Goal: Task Accomplishment & Management: Use online tool/utility

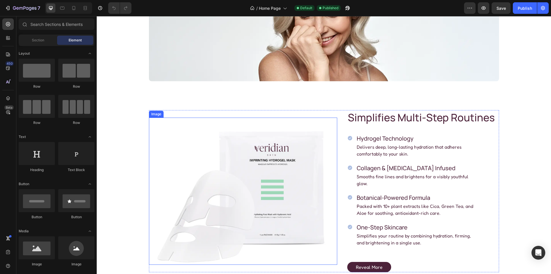
scroll to position [144, 0]
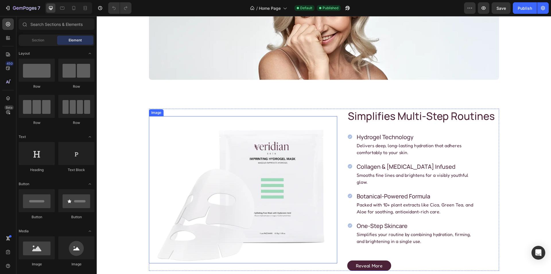
click at [236, 169] on img at bounding box center [243, 189] width 188 height 147
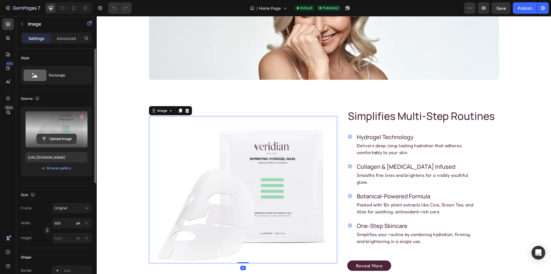
click at [59, 136] on input "file" at bounding box center [57, 139] width 40 height 10
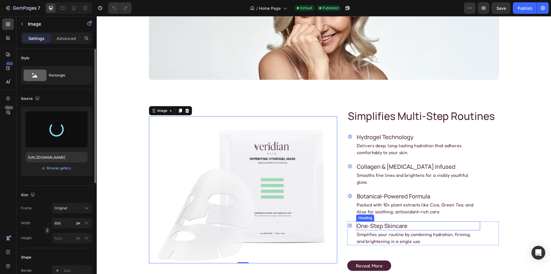
type input "https://cdn.shopify.com/s/files/1/0936/1883/1732/files/gempages_579986419619987…"
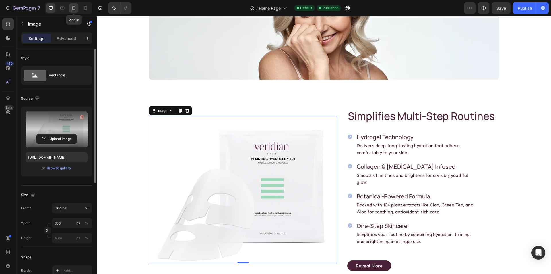
click at [74, 8] on icon at bounding box center [74, 8] width 6 height 6
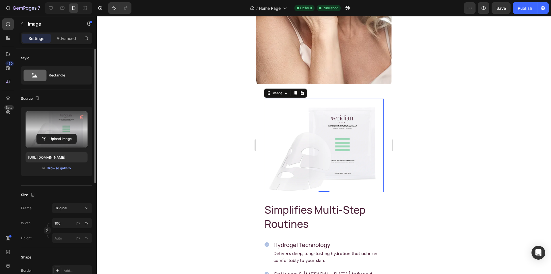
scroll to position [280, 0]
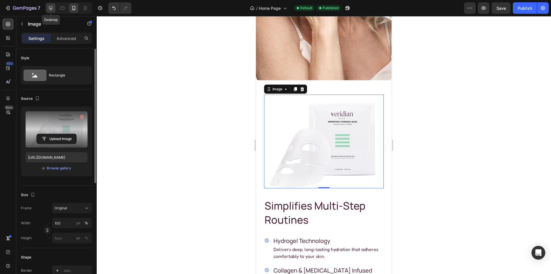
click at [48, 8] on icon at bounding box center [51, 8] width 6 height 6
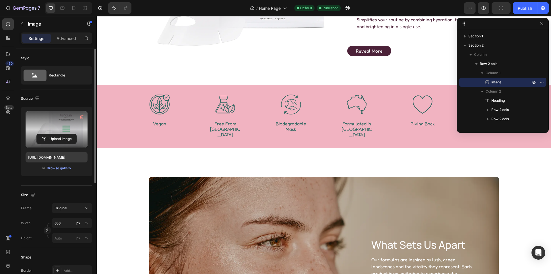
scroll to position [220, 0]
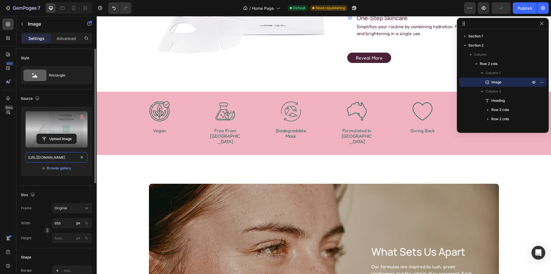
click at [62, 156] on input "https://cdn.shopify.com/s/files/1/0936/1883/1732/files/gempages_579986419619987…" at bounding box center [57, 157] width 62 height 10
click at [62, 7] on icon at bounding box center [62, 8] width 4 height 3
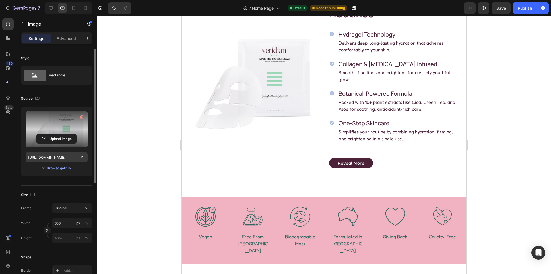
scroll to position [123, 0]
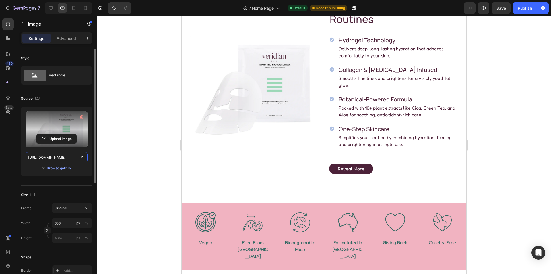
click at [58, 156] on input "https://cdn.shopify.com/s/files/1/0936/1883/1732/files/gempages_579986419619987…" at bounding box center [57, 157] width 62 height 10
click at [60, 156] on input "https://cdn.shopify.com/s/files/1/0936/1883/1732/files/gempages_579986419619987…" at bounding box center [57, 157] width 62 height 10
click at [73, 9] on icon at bounding box center [73, 8] width 3 height 4
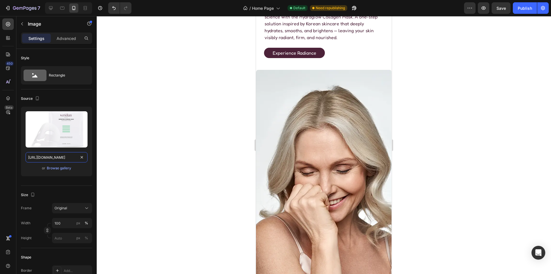
click at [55, 156] on input "https://cdn.shopify.com/s/files/1/0936/1883/1732/files/gempages_579986419619987…" at bounding box center [57, 157] width 62 height 10
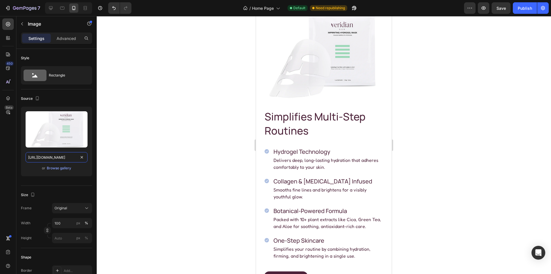
scroll to position [316, 0]
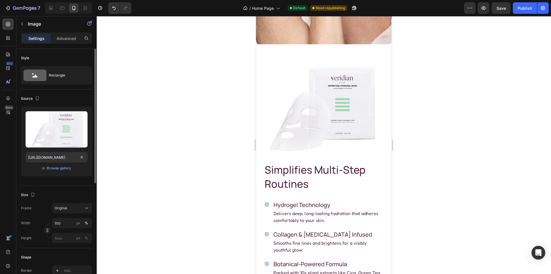
click at [519, 9] on div "Publish" at bounding box center [525, 8] width 14 height 6
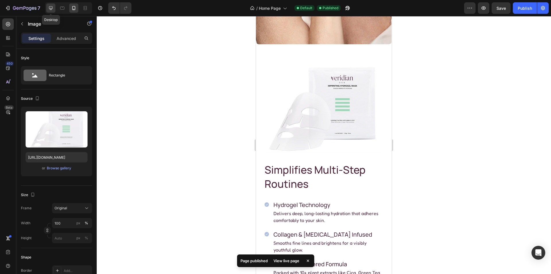
click at [50, 9] on icon at bounding box center [51, 8] width 4 height 4
type input "656"
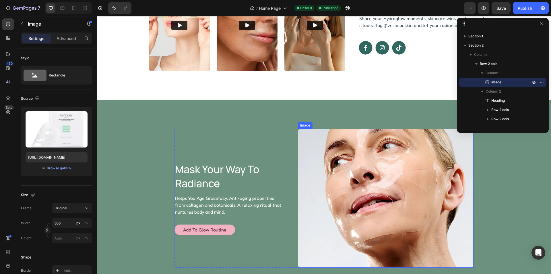
scroll to position [1167, 0]
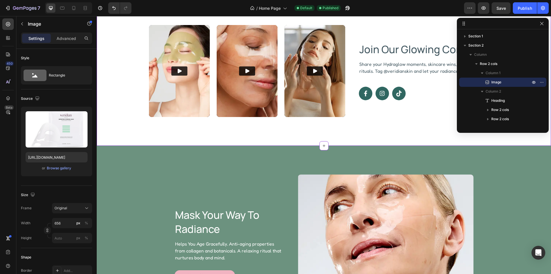
click at [173, 84] on img at bounding box center [179, 71] width 61 height 92
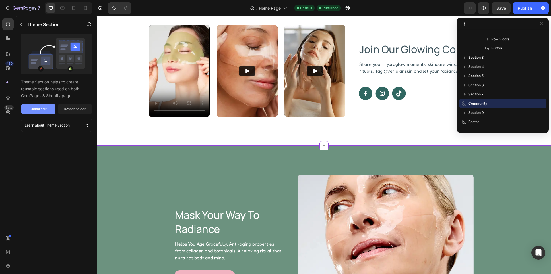
click at [43, 109] on div "Global edit" at bounding box center [38, 108] width 17 height 5
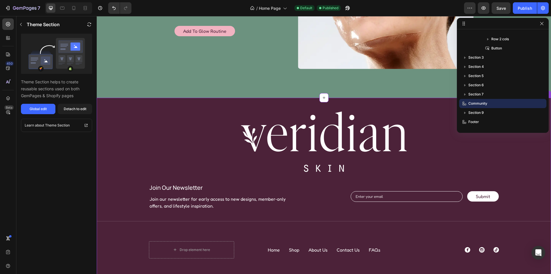
scroll to position [1495, 0]
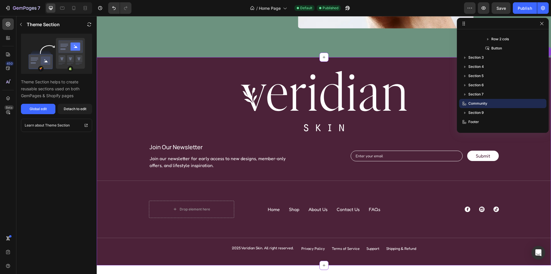
click at [164, 68] on div "Image join our newsletter Heading Join our newsletter for early access to new d…" at bounding box center [324, 161] width 454 height 208
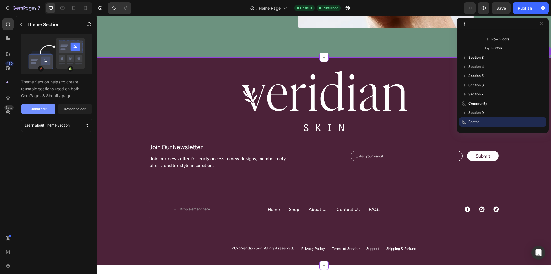
click at [38, 106] on button "Global edit" at bounding box center [38, 109] width 34 height 10
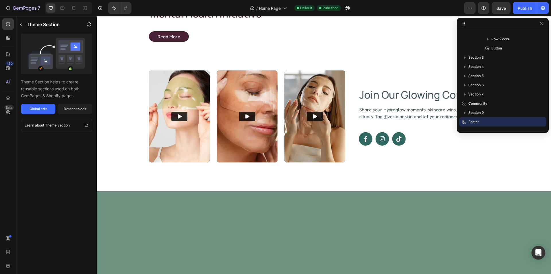
scroll to position [978, 0]
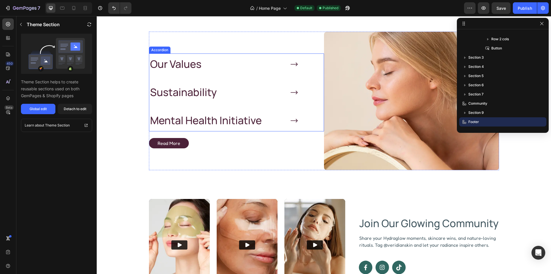
drag, startPoint x: 256, startPoint y: 133, endPoint x: 551, endPoint y: 60, distance: 304.1
click at [256, 75] on div "Our Values" at bounding box center [223, 64] width 149 height 22
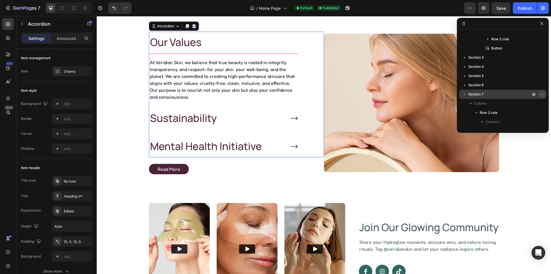
scroll to position [155, 0]
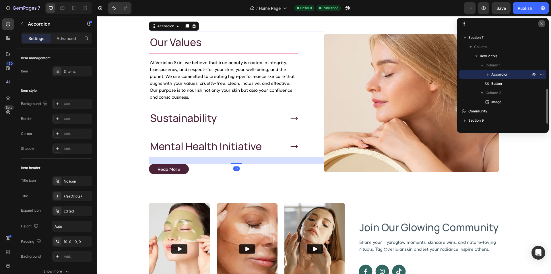
click at [542, 23] on icon "button" at bounding box center [542, 23] width 5 height 5
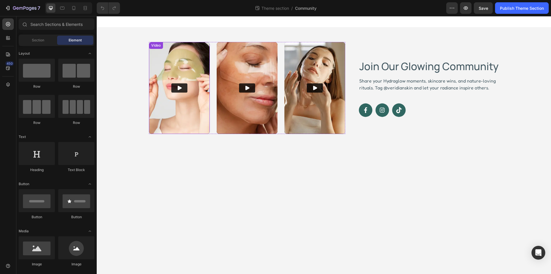
click at [156, 45] on div "Video" at bounding box center [156, 45] width 12 height 5
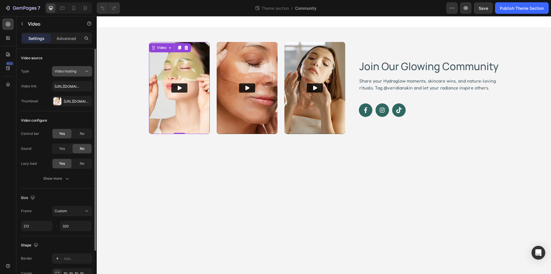
click at [68, 67] on button "Video hosting" at bounding box center [72, 71] width 40 height 10
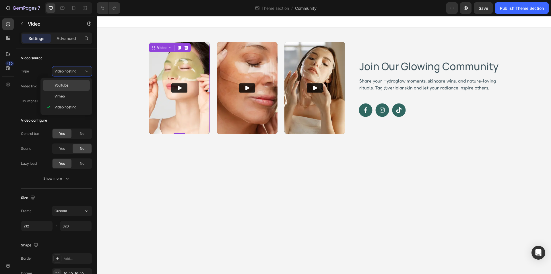
click at [67, 85] on span "YouTube" at bounding box center [62, 85] width 14 height 5
type input "https://www.youtube.com/watch?v=drIt4RH_kyQ"
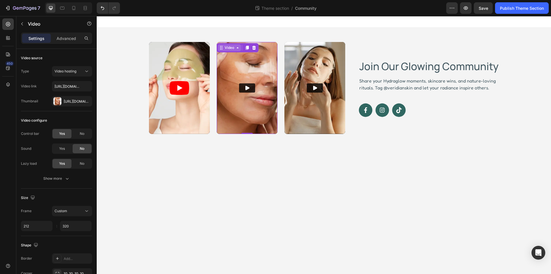
click at [223, 45] on div "Video" at bounding box center [229, 47] width 23 height 7
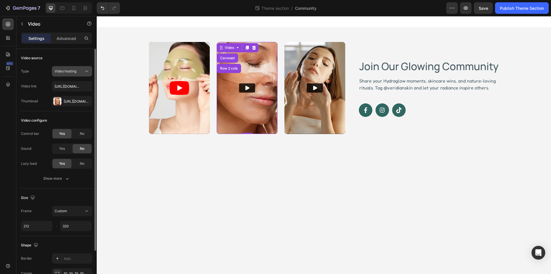
click at [70, 70] on span "Video hosting" at bounding box center [66, 71] width 22 height 4
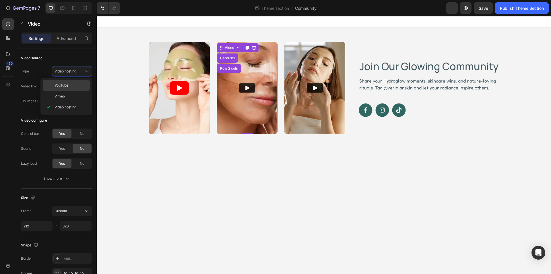
click at [64, 86] on span "YouTube" at bounding box center [62, 85] width 14 height 5
type input "https://www.youtube.com/watch?v=drIt4RH_kyQ"
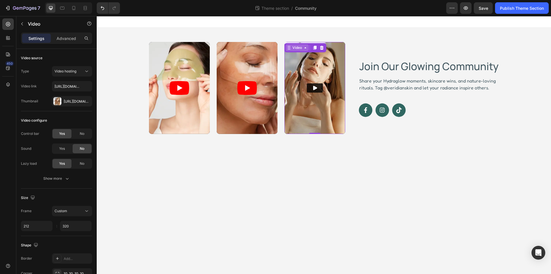
click at [294, 47] on div "Video" at bounding box center [297, 47] width 12 height 5
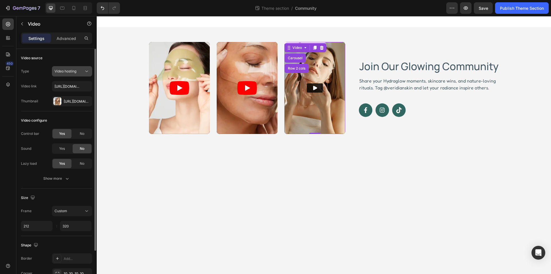
click at [66, 71] on span "Video hosting" at bounding box center [66, 71] width 22 height 4
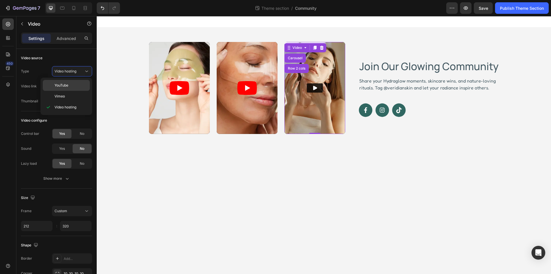
click at [62, 84] on span "YouTube" at bounding box center [62, 85] width 14 height 5
type input "https://www.youtube.com/watch?v=drIt4RH_kyQ"
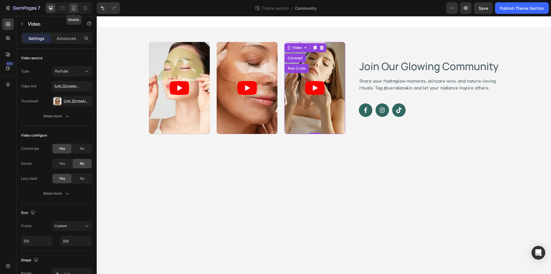
click at [73, 7] on icon at bounding box center [74, 8] width 6 height 6
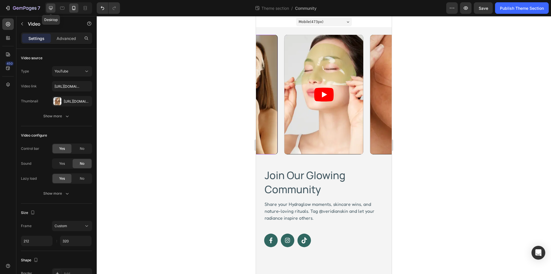
click at [47, 9] on div at bounding box center [50, 7] width 9 height 9
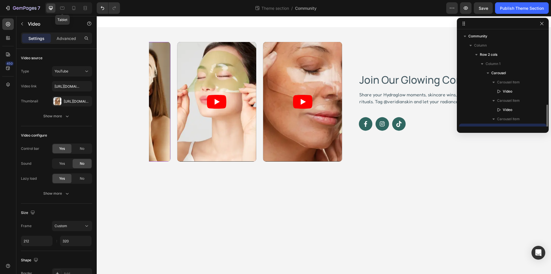
scroll to position [43, 0]
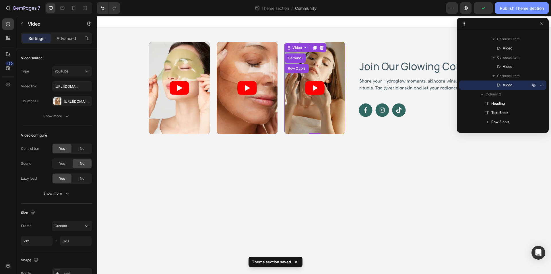
click at [515, 9] on div "Publish Theme Section" at bounding box center [522, 8] width 44 height 6
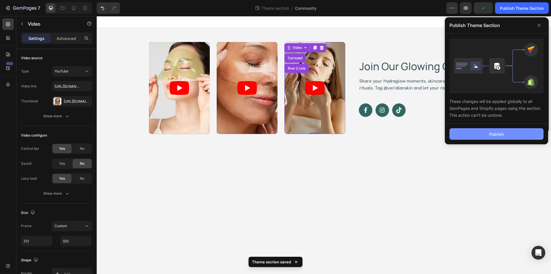
click at [480, 137] on button "Publish" at bounding box center [496, 133] width 94 height 11
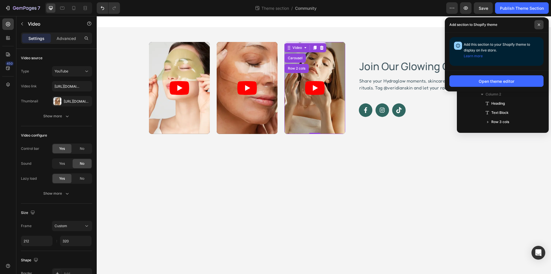
click at [542, 22] on span at bounding box center [538, 24] width 9 height 9
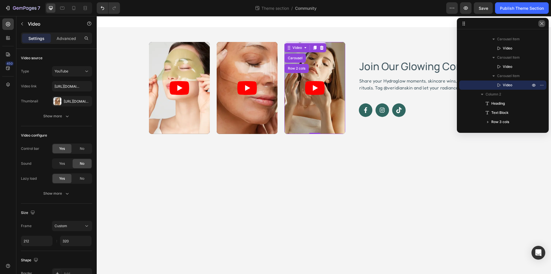
drag, startPoint x: 542, startPoint y: 24, endPoint x: 430, endPoint y: 4, distance: 114.1
click at [542, 24] on icon "button" at bounding box center [542, 23] width 5 height 5
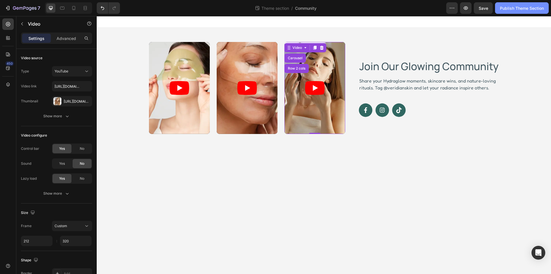
click at [513, 10] on div "Publish Theme Section" at bounding box center [522, 8] width 44 height 6
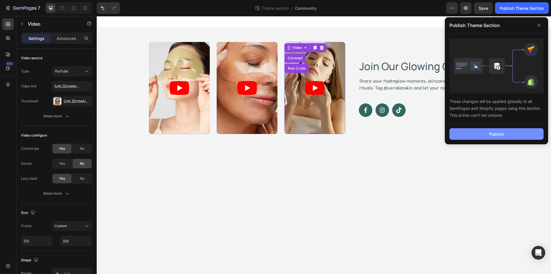
click at [477, 133] on button "Publish" at bounding box center [496, 133] width 94 height 11
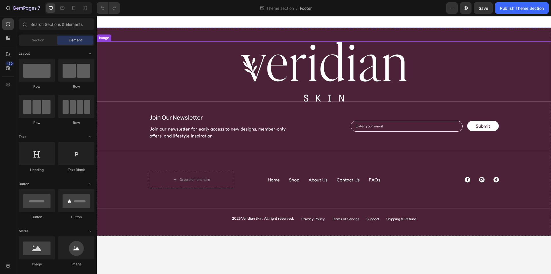
click at [298, 71] on img at bounding box center [324, 71] width 166 height 60
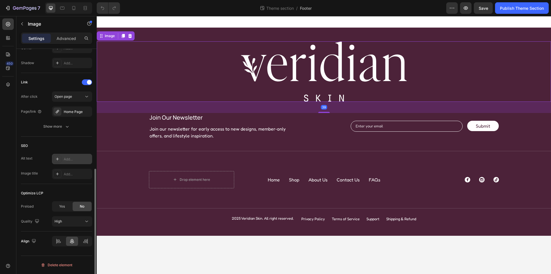
scroll to position [180, 0]
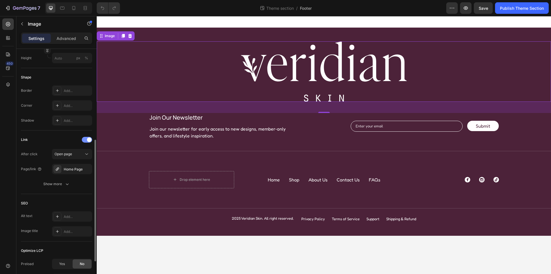
click at [86, 139] on div at bounding box center [87, 140] width 10 height 6
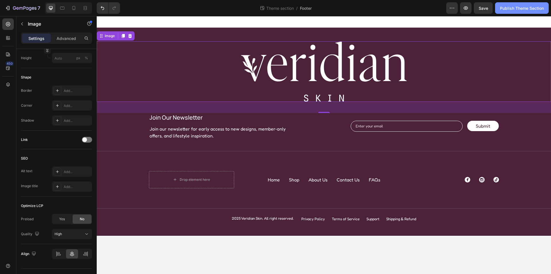
click at [515, 7] on div "Publish Theme Section" at bounding box center [522, 8] width 44 height 6
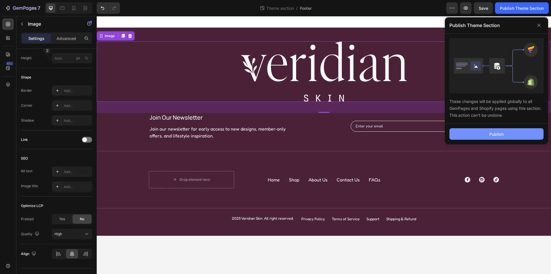
click at [495, 133] on div "Publish" at bounding box center [496, 134] width 14 height 6
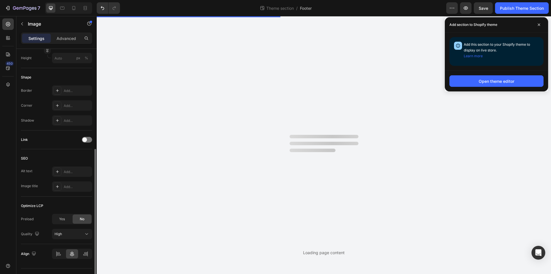
scroll to position [0, 0]
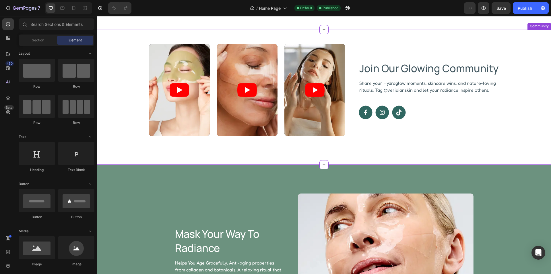
scroll to position [1005, 0]
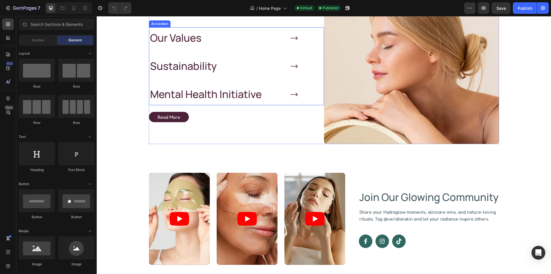
click at [181, 45] on p "Our Values" at bounding box center [175, 38] width 51 height 14
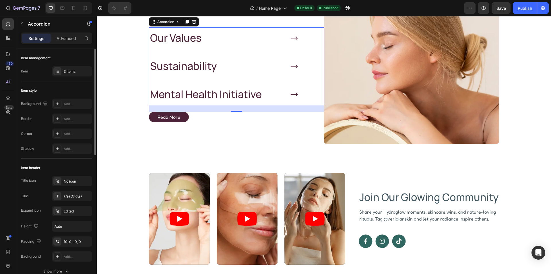
scroll to position [57, 0]
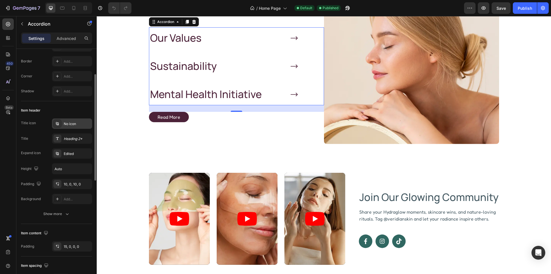
click at [72, 125] on div "No icon" at bounding box center [77, 123] width 27 height 5
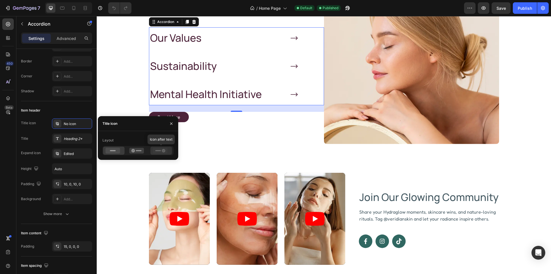
click at [162, 151] on icon at bounding box center [163, 150] width 3 height 3
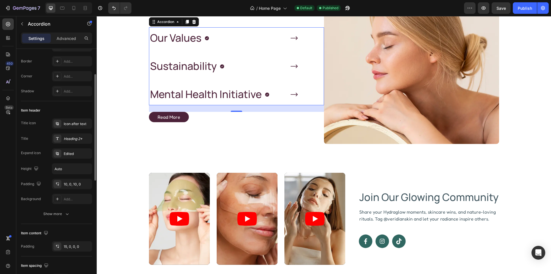
click at [68, 109] on div "Item header" at bounding box center [56, 110] width 71 height 9
click at [68, 153] on div "Edited" at bounding box center [77, 153] width 27 height 5
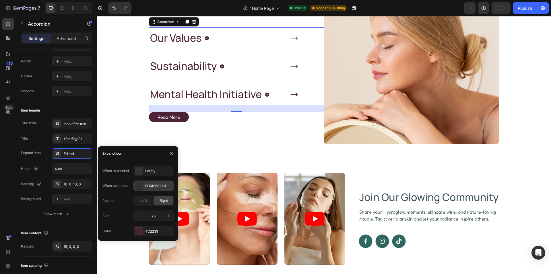
click at [152, 185] on div "Fi 545682 (1)" at bounding box center [158, 185] width 27 height 5
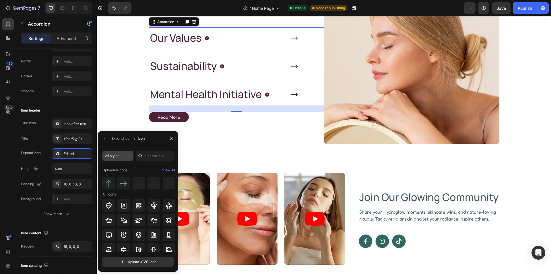
click at [125, 155] on icon at bounding box center [128, 156] width 6 height 6
click at [106, 223] on span "Uploaded" at bounding box center [103, 224] width 15 height 5
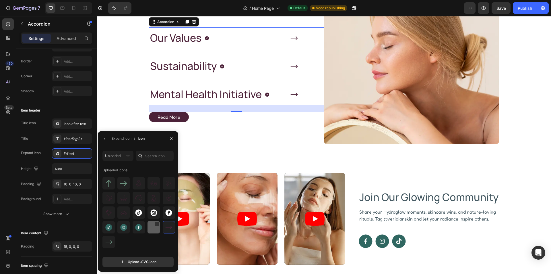
click at [153, 229] on img at bounding box center [153, 227] width 7 height 7
drag, startPoint x: 11, startPoint y: 134, endPoint x: 27, endPoint y: 128, distance: 17.2
click at [11, 134] on div "450 Beta" at bounding box center [7, 125] width 11 height 214
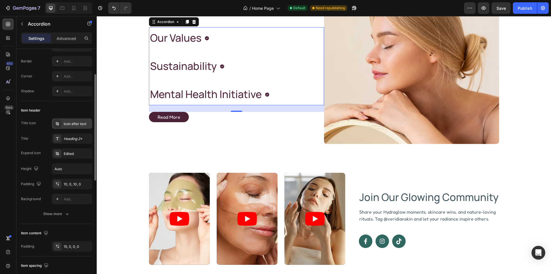
click at [68, 122] on div "Icon after text" at bounding box center [77, 123] width 27 height 5
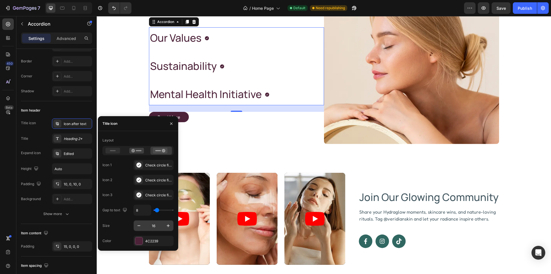
click at [158, 224] on input "16" at bounding box center [153, 225] width 19 height 10
click at [158, 223] on input "24" at bounding box center [153, 225] width 19 height 10
click at [168, 226] on icon "button" at bounding box center [168, 225] width 6 height 6
type input "26"
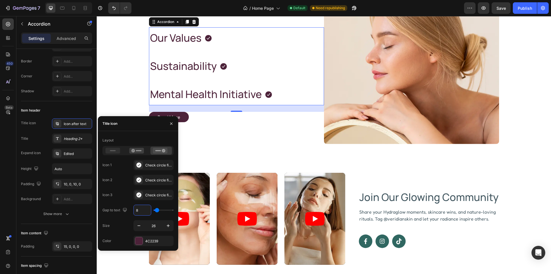
drag, startPoint x: 136, startPoint y: 209, endPoint x: 140, endPoint y: 209, distance: 4.6
click at [136, 209] on input "8" at bounding box center [142, 210] width 17 height 10
type input "1"
type input "10"
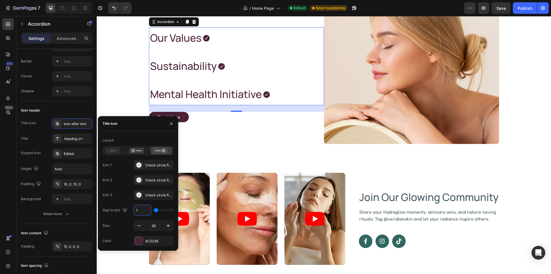
type input "10"
click at [145, 168] on div "Check circle filled" at bounding box center [153, 165] width 40 height 10
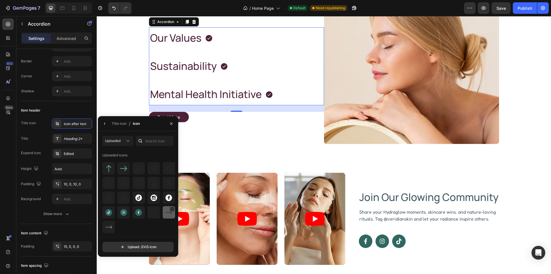
click at [168, 213] on img at bounding box center [168, 212] width 7 height 7
click at [105, 124] on icon "button" at bounding box center [104, 123] width 1 height 2
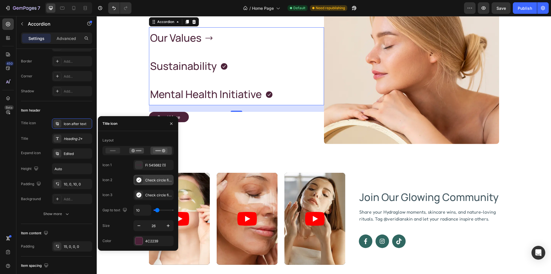
click at [154, 180] on div "Check circle filled" at bounding box center [158, 179] width 27 height 5
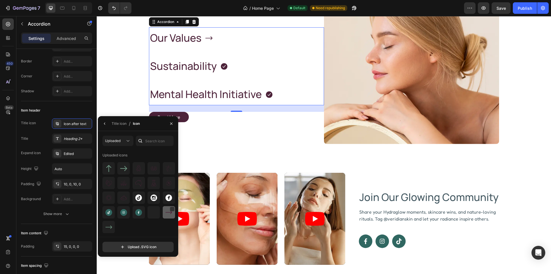
click at [169, 213] on img at bounding box center [168, 212] width 7 height 7
click at [104, 123] on icon "button" at bounding box center [104, 123] width 1 height 2
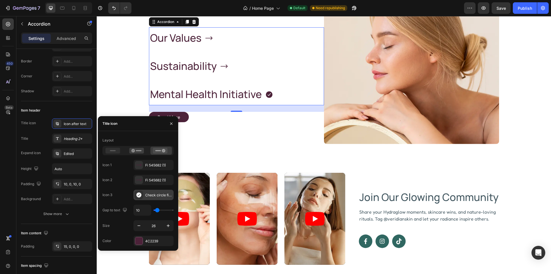
click at [153, 193] on div "Check circle filled" at bounding box center [158, 194] width 27 height 5
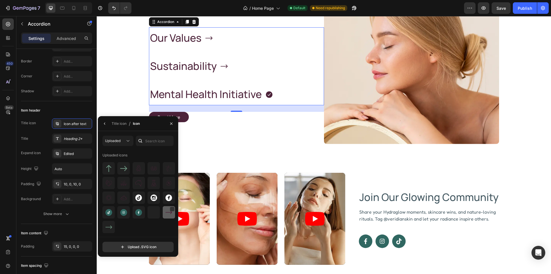
click at [170, 213] on img at bounding box center [168, 212] width 7 height 7
click at [262, 144] on div "Our Values Sustainability Mental Health Initiative Accordion 23 Read More Button" at bounding box center [236, 74] width 175 height 138
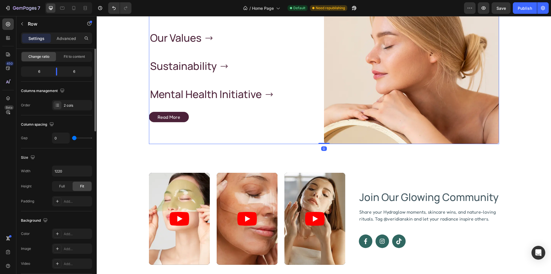
scroll to position [0, 0]
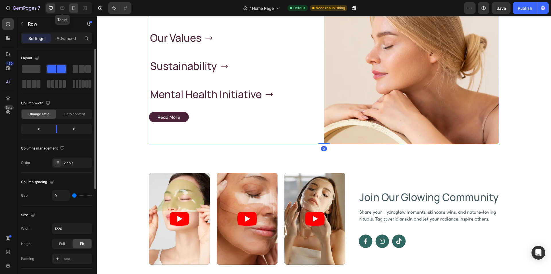
click at [61, 5] on div at bounding box center [62, 7] width 9 height 9
type input "100%"
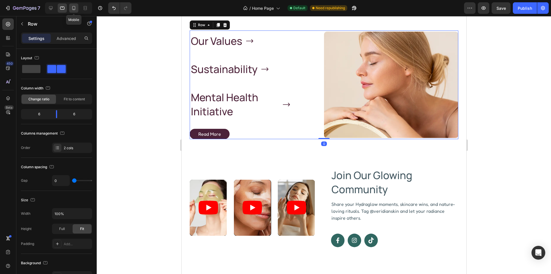
scroll to position [999, 0]
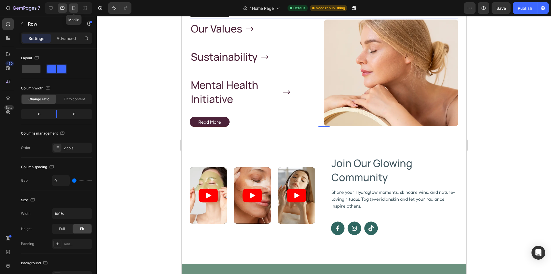
click at [72, 7] on icon at bounding box center [74, 8] width 6 height 6
type input "40"
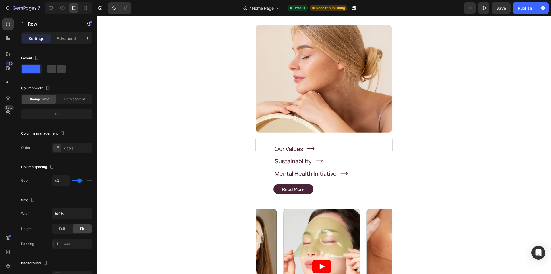
scroll to position [798, 0]
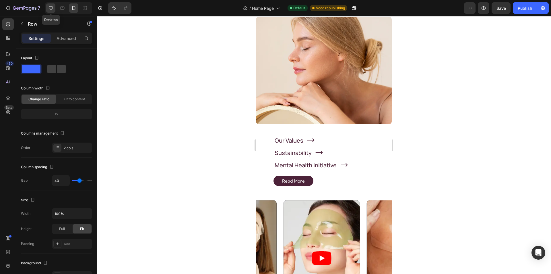
click at [51, 7] on icon at bounding box center [51, 8] width 6 height 6
type input "0"
type input "1220"
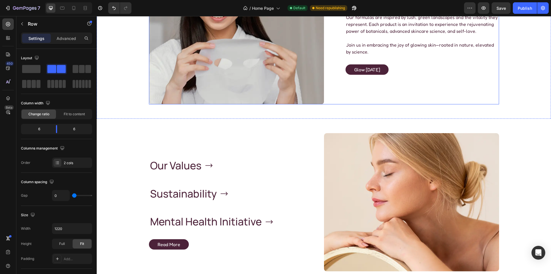
scroll to position [993, 0]
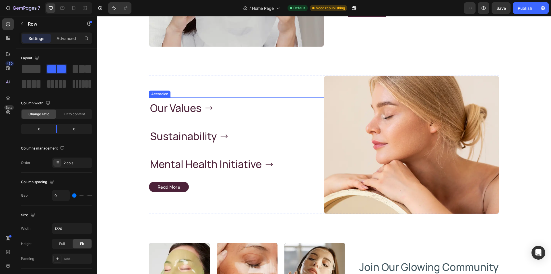
click at [190, 114] on p "Our Values" at bounding box center [175, 108] width 51 height 14
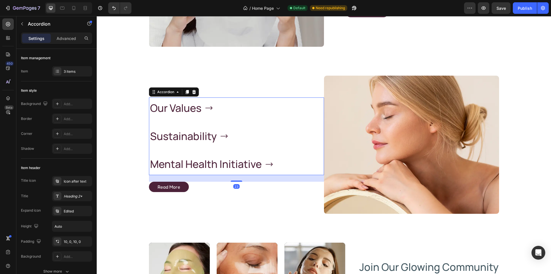
click at [206, 113] on div "Our Values" at bounding box center [217, 108] width 137 height 16
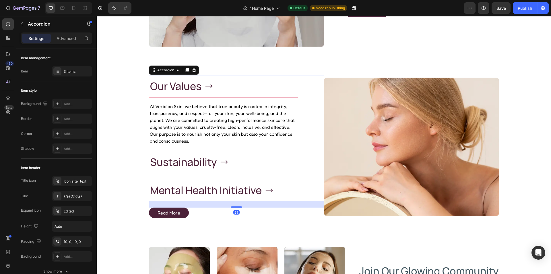
click at [221, 90] on div "Our Values" at bounding box center [217, 86] width 137 height 16
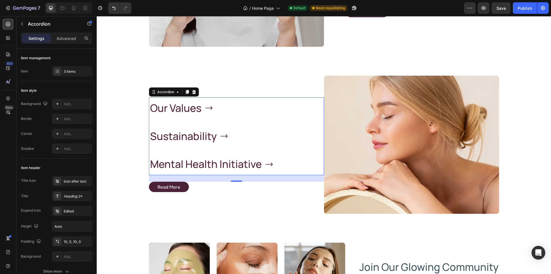
click at [232, 111] on div "Our Values" at bounding box center [217, 108] width 137 height 16
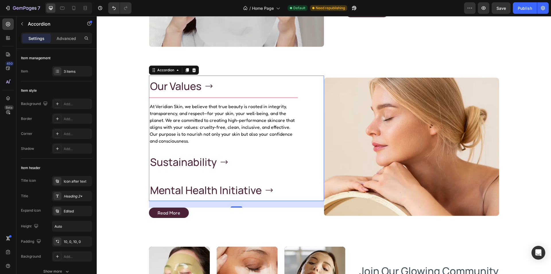
click at [229, 87] on div "Our Values" at bounding box center [217, 86] width 137 height 16
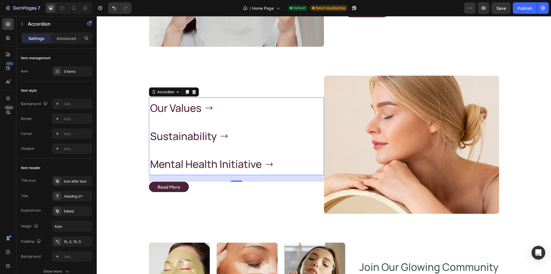
click at [520, 13] on button "Publish" at bounding box center [525, 7] width 24 height 11
click at [23, 8] on icon "button" at bounding box center [25, 8] width 24 height 5
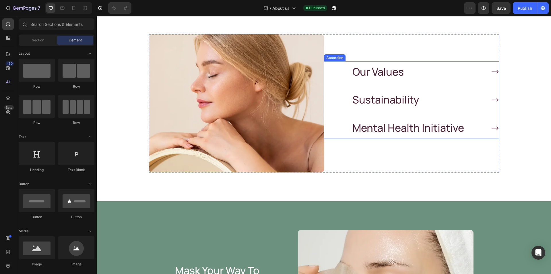
scroll to position [574, 0]
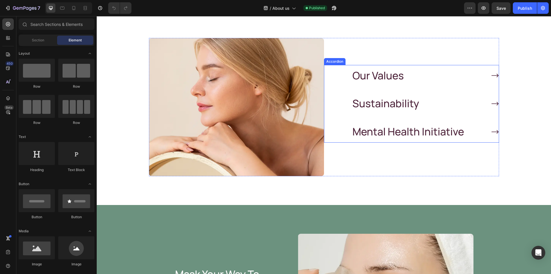
click at [417, 84] on div "Our Values" at bounding box center [419, 76] width 135 height 16
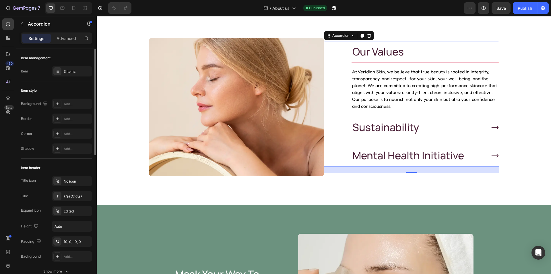
scroll to position [86, 0]
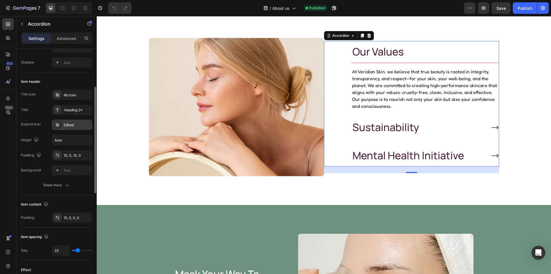
click at [68, 127] on div "Edited" at bounding box center [77, 124] width 27 height 5
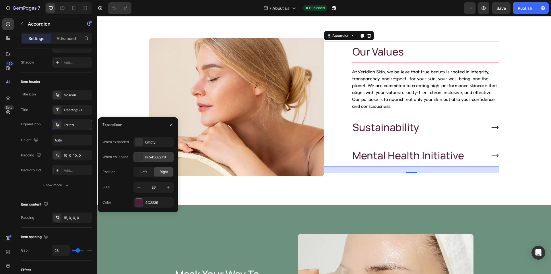
click at [151, 158] on div "Fi 545682 (1)" at bounding box center [158, 156] width 27 height 5
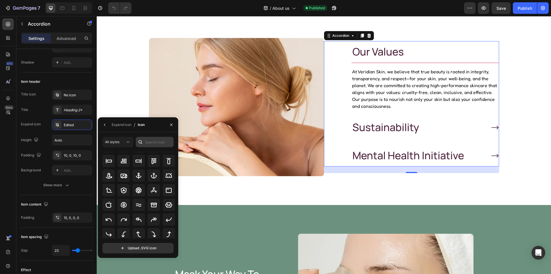
scroll to position [0, 0]
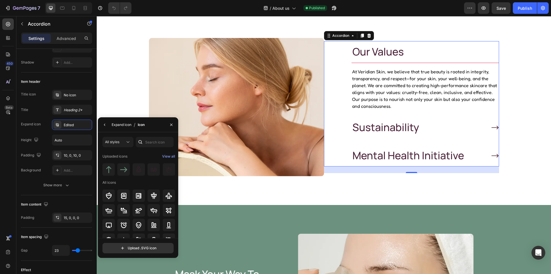
click at [125, 124] on div "Expand icon" at bounding box center [122, 124] width 20 height 5
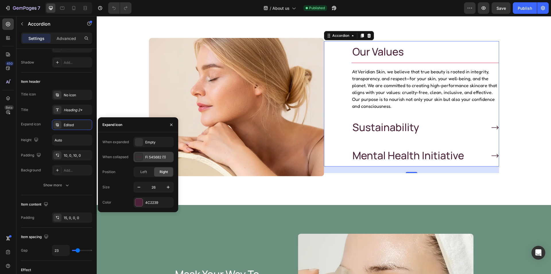
click at [156, 155] on div "Fi 545682 (1)" at bounding box center [158, 156] width 27 height 5
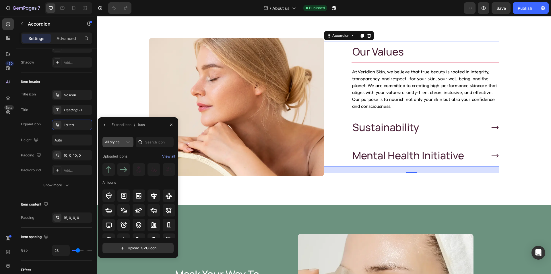
click at [126, 141] on icon at bounding box center [128, 142] width 6 height 6
click at [110, 206] on div "Uploaded" at bounding box center [107, 210] width 47 height 11
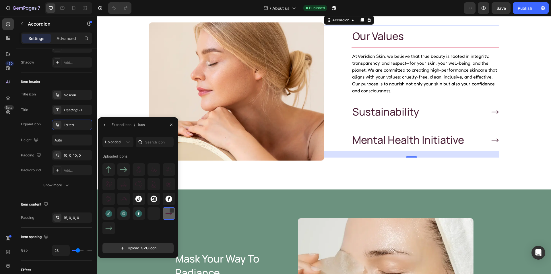
scroll to position [603, 0]
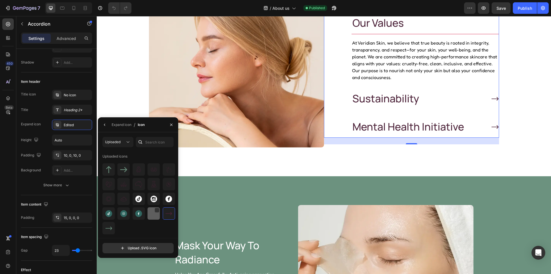
click at [154, 215] on img at bounding box center [153, 213] width 7 height 7
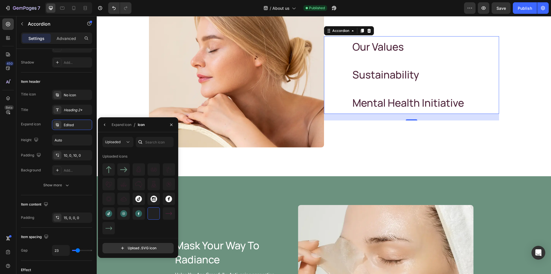
click at [9, 131] on div "450 Beta" at bounding box center [7, 125] width 11 height 214
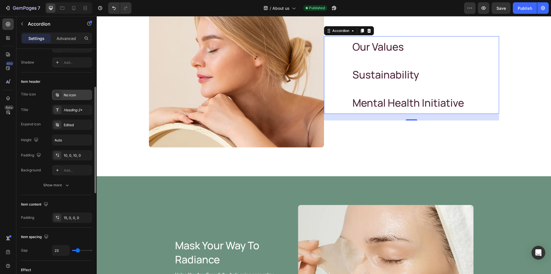
click at [71, 96] on div "No icon" at bounding box center [77, 94] width 27 height 5
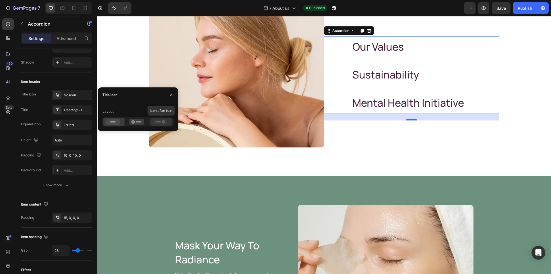
click at [160, 121] on rect at bounding box center [158, 121] width 6 height 1
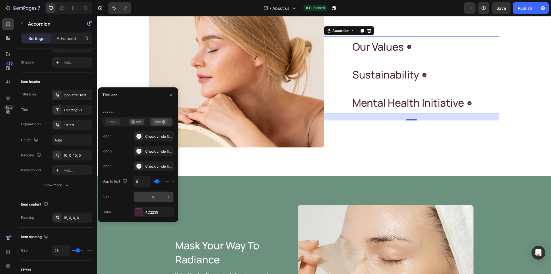
click at [156, 196] on input "16" at bounding box center [153, 196] width 19 height 10
type input "26"
click at [141, 181] on input "8" at bounding box center [142, 181] width 17 height 10
type input "1"
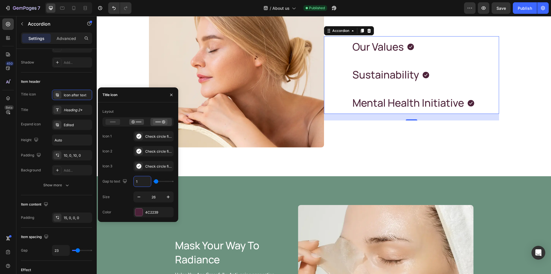
type input "10"
click at [147, 135] on div "Check circle filled" at bounding box center [158, 136] width 27 height 5
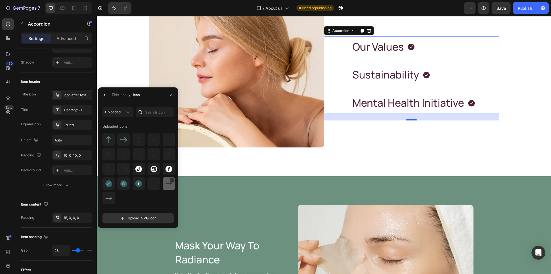
click at [169, 187] on div at bounding box center [169, 183] width 12 height 12
click at [114, 95] on div "Title icon" at bounding box center [119, 94] width 15 height 5
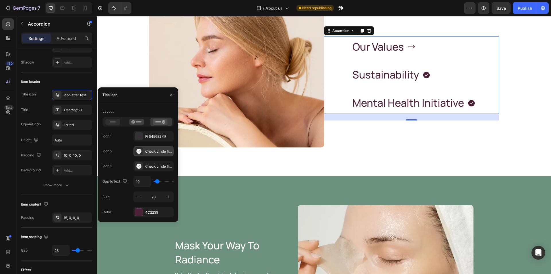
click at [154, 154] on div "Check circle filled" at bounding box center [153, 151] width 40 height 10
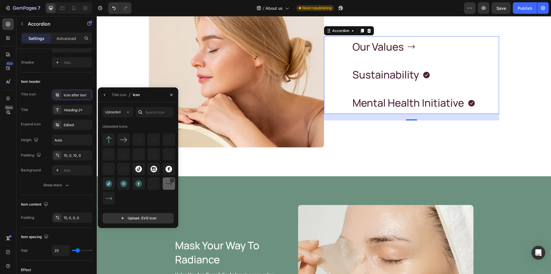
click at [163, 184] on div at bounding box center [138, 168] width 73 height 71
click at [165, 184] on img at bounding box center [168, 183] width 7 height 7
click at [120, 94] on div "Title icon" at bounding box center [119, 94] width 15 height 5
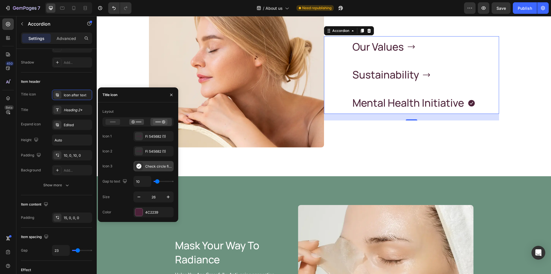
click at [148, 166] on div "Check circle filled" at bounding box center [158, 166] width 27 height 5
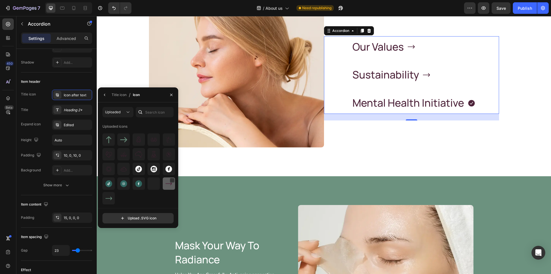
click at [167, 185] on img at bounding box center [168, 183] width 7 height 7
click at [391, 148] on div "Our Values Sustainability Mental Health Initiative Accordion 23 Read More Button" at bounding box center [411, 78] width 175 height 138
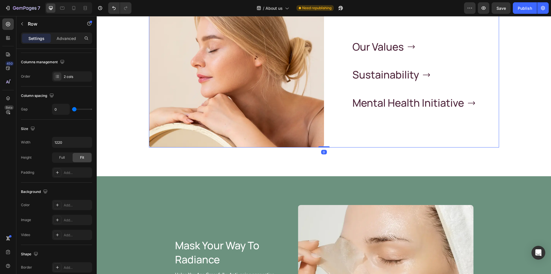
scroll to position [0, 0]
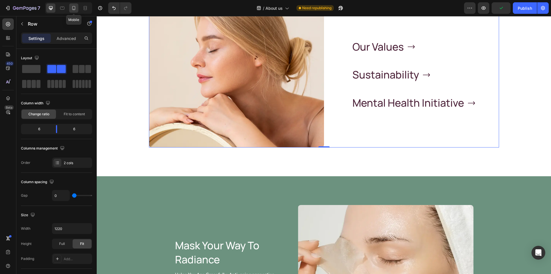
click at [75, 10] on icon at bounding box center [73, 8] width 3 height 4
type input "40"
type input "100%"
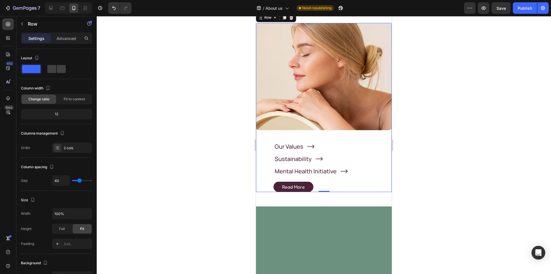
scroll to position [700, 0]
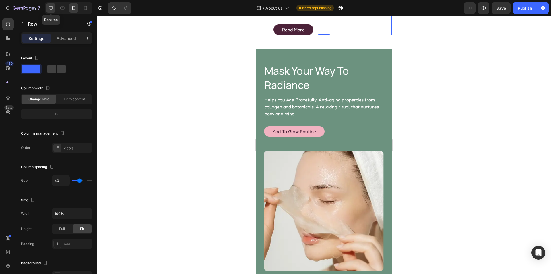
click at [52, 7] on icon at bounding box center [51, 8] width 4 height 4
type input "0"
type input "1220"
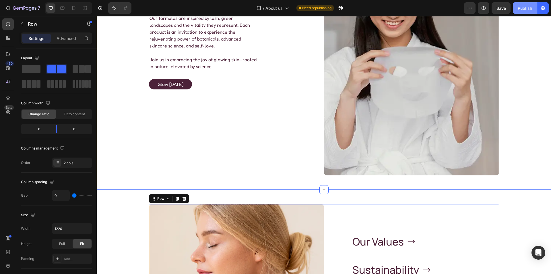
scroll to position [579, 0]
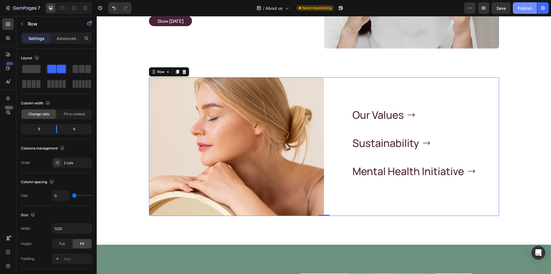
click at [521, 13] on button "Publish" at bounding box center [525, 7] width 24 height 11
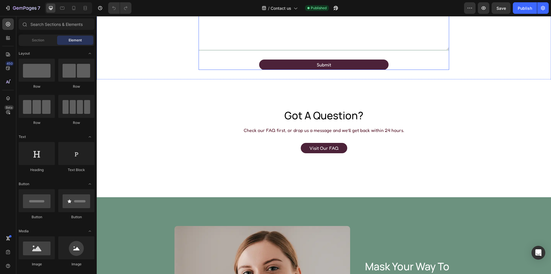
scroll to position [144, 0]
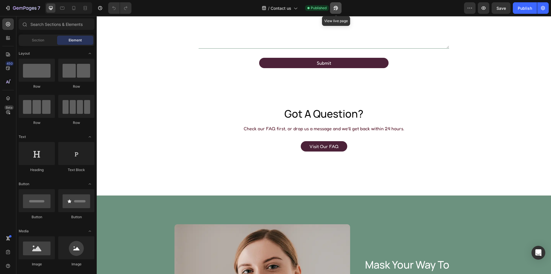
click at [334, 9] on icon "button" at bounding box center [334, 9] width 1 height 1
click at [335, 9] on icon "button" at bounding box center [334, 9] width 1 height 1
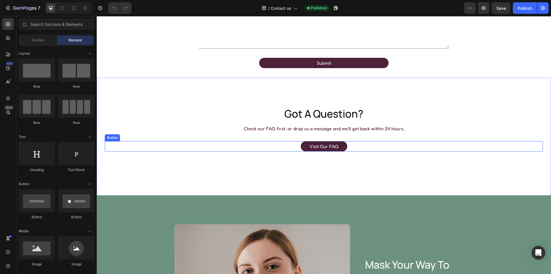
click at [281, 146] on div "visit our FAQ Button" at bounding box center [324, 146] width 438 height 10
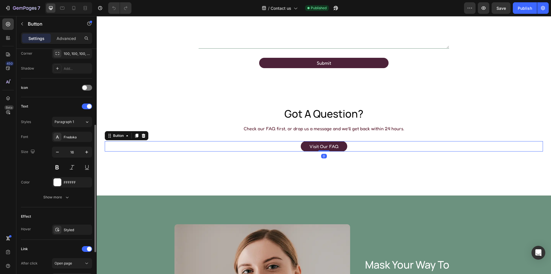
scroll to position [172, 0]
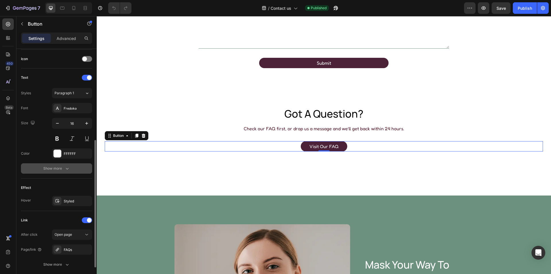
click at [67, 169] on icon "button" at bounding box center [67, 168] width 6 height 6
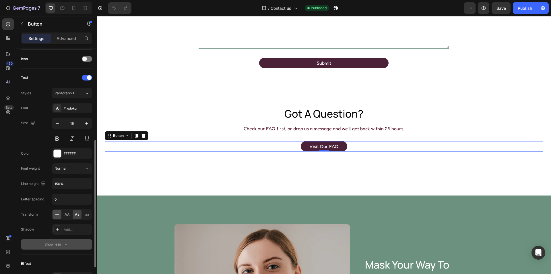
click at [55, 214] on icon at bounding box center [57, 214] width 6 height 6
click at [319, 147] on p "visit our FAQ" at bounding box center [324, 146] width 28 height 7
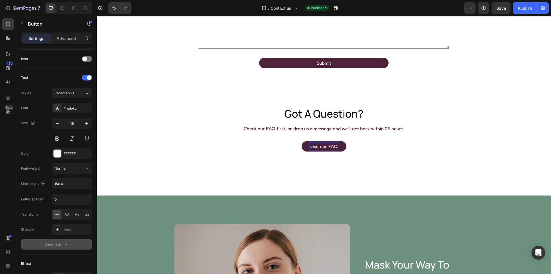
click at [310, 147] on p "visit our FAQ" at bounding box center [324, 146] width 28 height 7
click at [320, 145] on p "Visit our FAQ" at bounding box center [324, 146] width 28 height 7
drag, startPoint x: 530, startPoint y: 9, endPoint x: 329, endPoint y: 38, distance: 202.6
click at [530, 9] on div "Publish" at bounding box center [525, 8] width 14 height 6
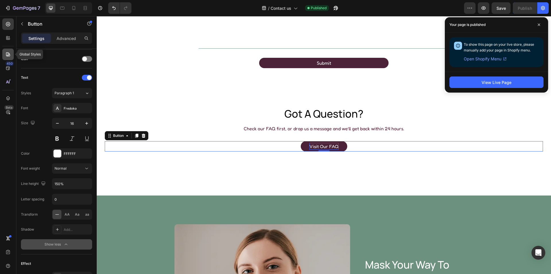
click at [10, 54] on icon at bounding box center [8, 54] width 6 height 6
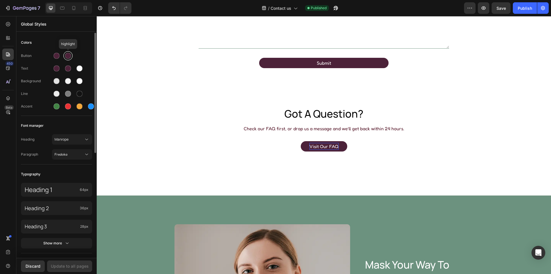
click at [69, 55] on div at bounding box center [68, 56] width 6 height 6
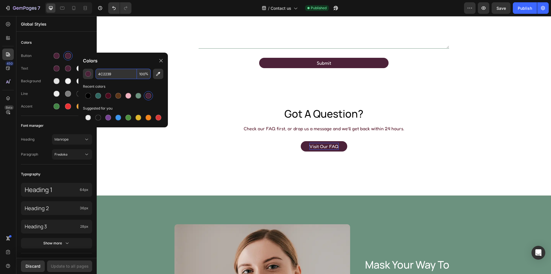
click at [121, 72] on input "4C2239" at bounding box center [116, 74] width 41 height 10
paste input "#6C927F"
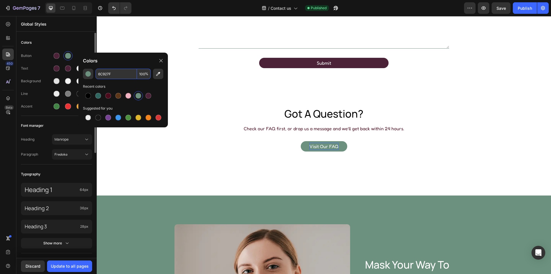
type input "6C927F"
click at [81, 37] on div "Colors Button Text Background Line Accent Font manager Heading Manrope Paragrap…" at bounding box center [56, 243] width 80 height 420
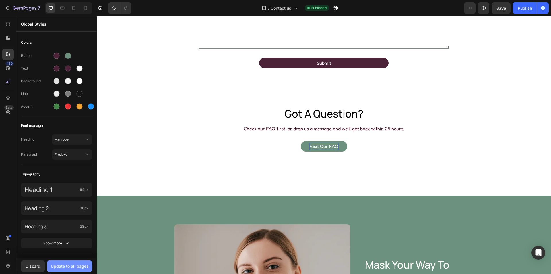
click at [69, 265] on div "Update to all pages" at bounding box center [70, 266] width 38 height 6
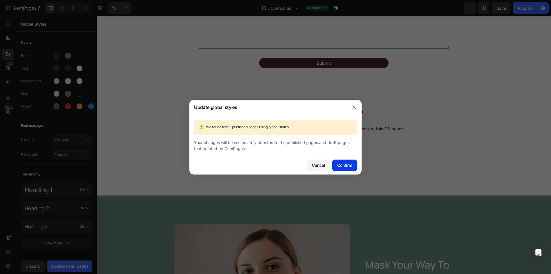
click at [351, 164] on div "Confirm" at bounding box center [344, 165] width 15 height 6
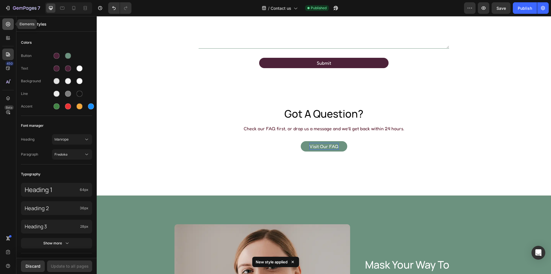
drag, startPoint x: 7, startPoint y: 20, endPoint x: 46, endPoint y: 50, distance: 48.8
click at [7, 20] on div at bounding box center [7, 23] width 11 height 11
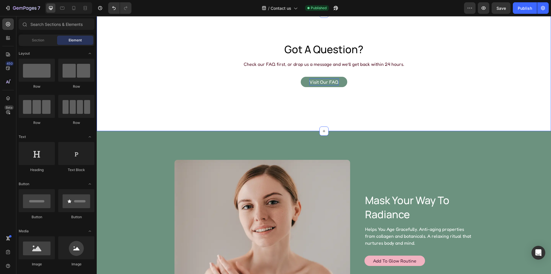
scroll to position [316, 0]
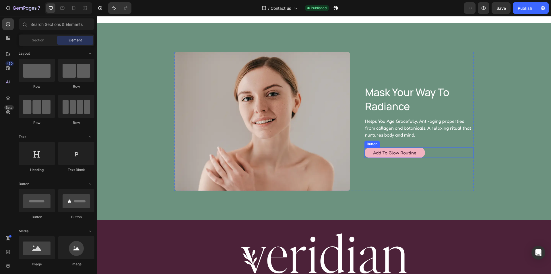
click at [366, 151] on link "Add to Glow Routine" at bounding box center [395, 152] width 61 height 10
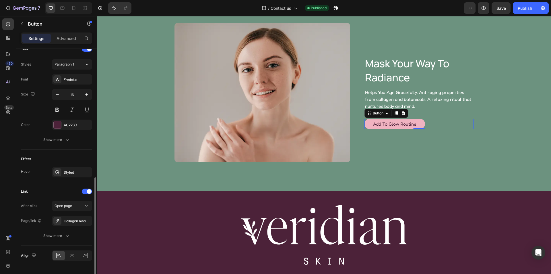
scroll to position [215, 0]
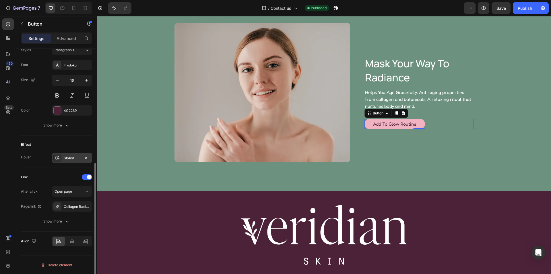
click at [67, 158] on div "Styled" at bounding box center [72, 157] width 17 height 5
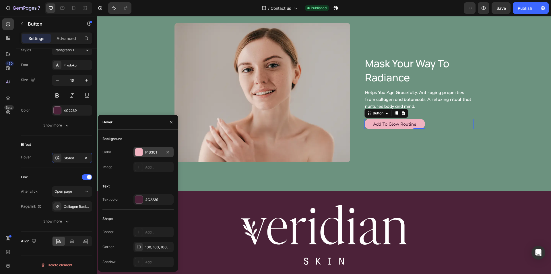
click at [151, 153] on div "F1B3C1" at bounding box center [153, 152] width 17 height 5
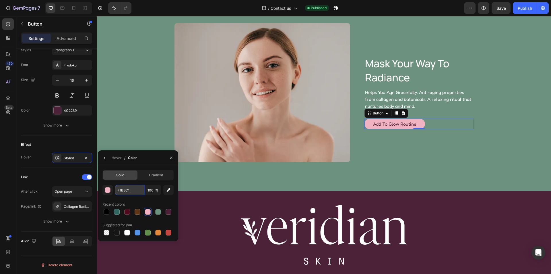
click at [132, 189] on input "F1B3C1" at bounding box center [130, 190] width 30 height 10
paste input "#4C2239"
type input "4C2239"
click at [115, 157] on div "Hover" at bounding box center [117, 157] width 10 height 5
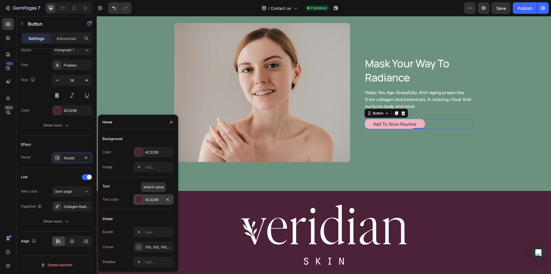
click at [153, 198] on div "4C2239" at bounding box center [153, 199] width 17 height 5
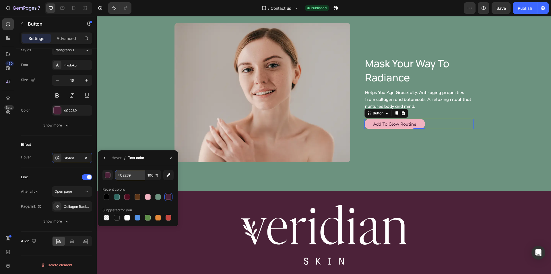
click at [0, 0] on input "4C2239" at bounding box center [0, 0] width 0 height 0
paste input "#F1B3C1"
type input "#F1B3C1"
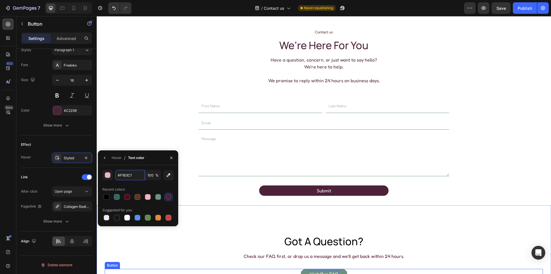
scroll to position [0, 0]
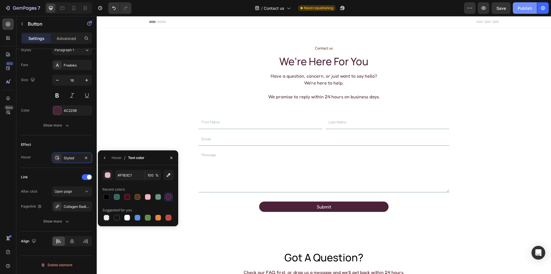
click at [522, 6] on div "Publish" at bounding box center [525, 8] width 14 height 6
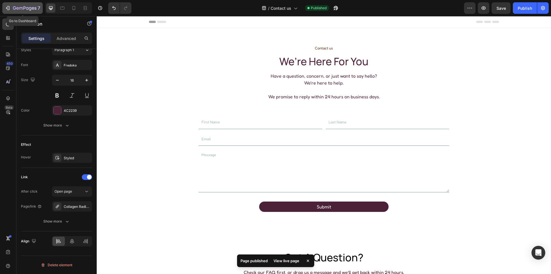
drag, startPoint x: 24, startPoint y: 9, endPoint x: 84, endPoint y: 22, distance: 60.8
click at [24, 9] on icon "button" at bounding box center [25, 8] width 24 height 5
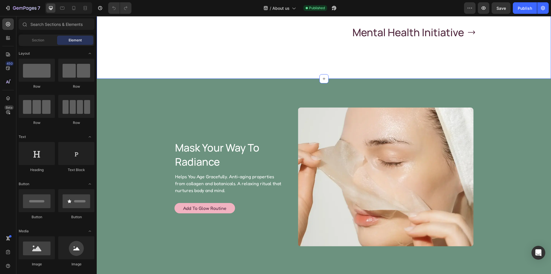
scroll to position [804, 0]
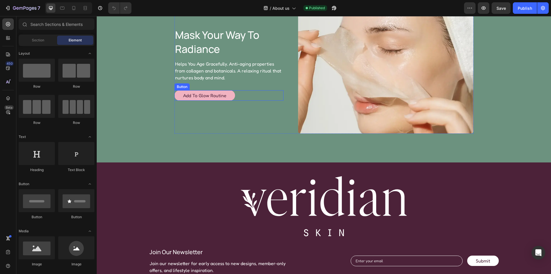
click at [229, 100] on link "Add to Glow Routine" at bounding box center [205, 95] width 61 height 10
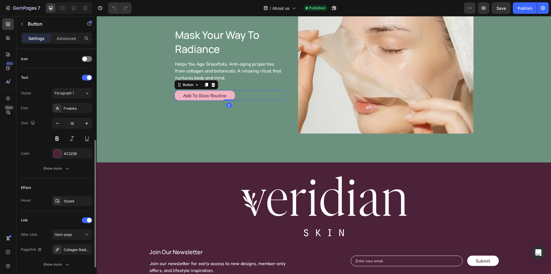
scroll to position [215, 0]
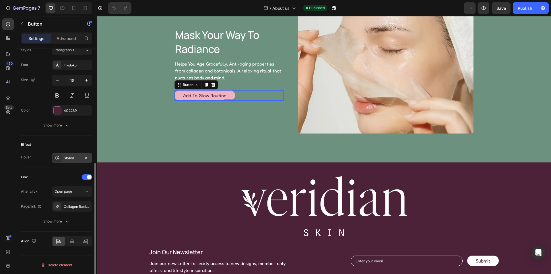
click at [65, 158] on div "Styled" at bounding box center [72, 157] width 17 height 5
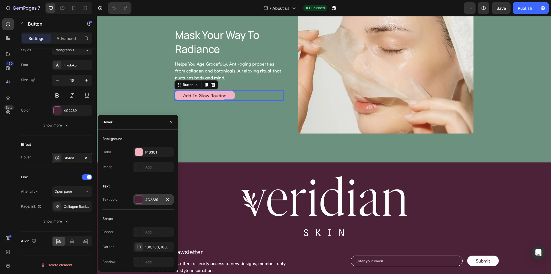
click at [139, 199] on div at bounding box center [138, 198] width 7 height 7
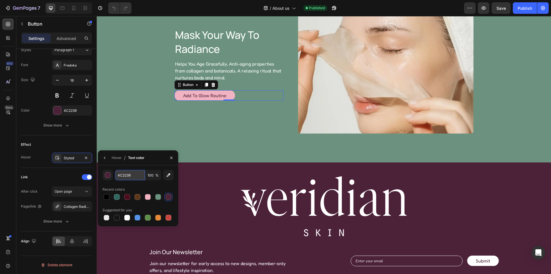
click at [135, 176] on input "4C2239" at bounding box center [130, 175] width 30 height 10
paste input "#F1B3C1"
type input "#F1B3C1"
click at [119, 158] on div "Hover" at bounding box center [117, 157] width 10 height 5
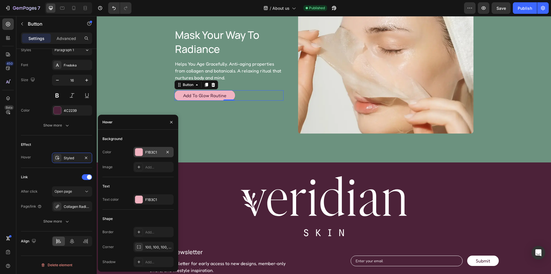
click at [150, 152] on div "F1B3C1" at bounding box center [153, 152] width 17 height 5
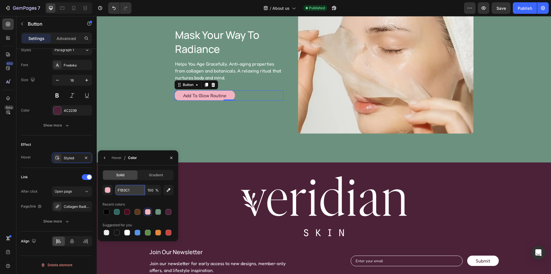
click at [133, 189] on input "F1B3C1" at bounding box center [130, 190] width 30 height 10
paste input "#4C2239"
type input "#4C2239"
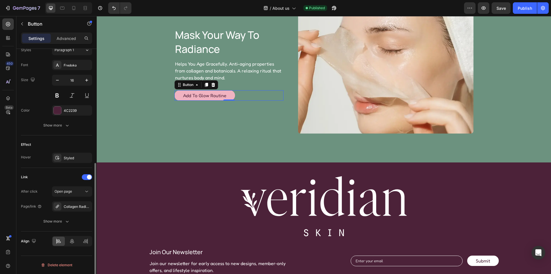
click at [73, 136] on div "Effect Hover Styled" at bounding box center [56, 151] width 71 height 32
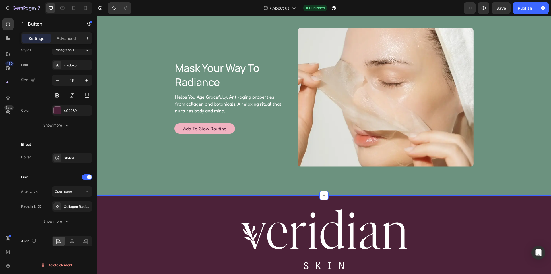
scroll to position [764, 0]
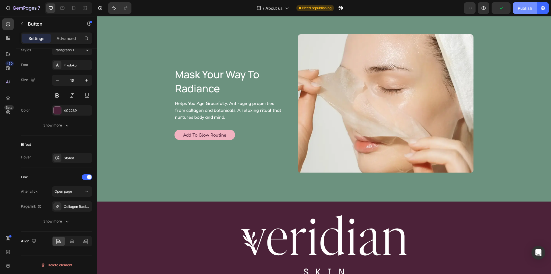
drag, startPoint x: 522, startPoint y: 7, endPoint x: 427, endPoint y: 2, distance: 94.8
click at [522, 7] on div "Publish" at bounding box center [525, 8] width 14 height 6
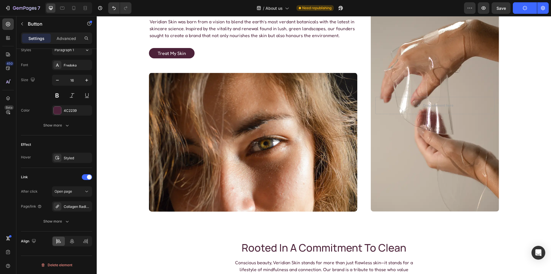
scroll to position [0, 0]
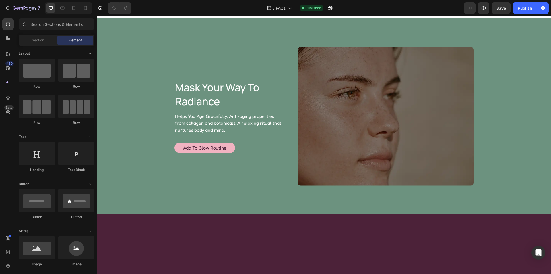
scroll to position [517, 0]
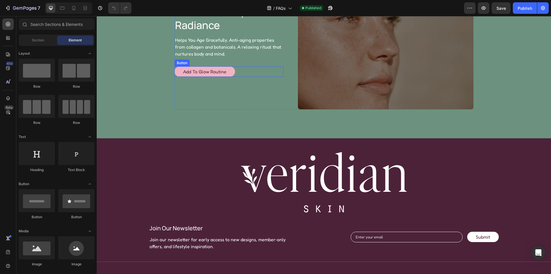
click at [226, 77] on link "Add to Glow Routine" at bounding box center [205, 71] width 61 height 10
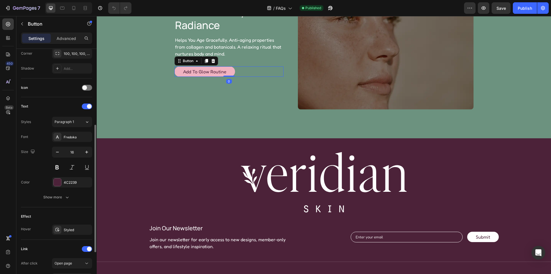
scroll to position [201, 0]
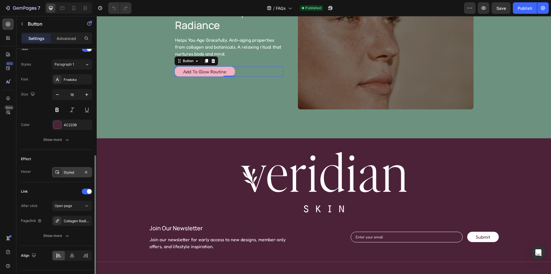
click at [70, 172] on div "Styled" at bounding box center [72, 172] width 17 height 5
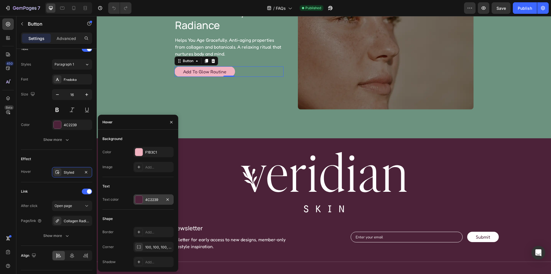
click at [139, 200] on div at bounding box center [138, 198] width 7 height 7
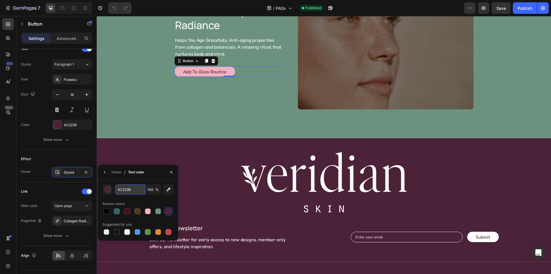
click at [135, 190] on input "4C2239" at bounding box center [130, 189] width 30 height 10
click at [131, 187] on input "4C2239" at bounding box center [130, 189] width 30 height 10
drag, startPoint x: 128, startPoint y: 189, endPoint x: 82, endPoint y: 187, distance: 46.8
click at [76, 189] on div "450 Beta Sections(18) Elements(83) Section Element Hero Section Product Detail …" at bounding box center [48, 144] width 97 height 257
paste input "#F1B3C1"
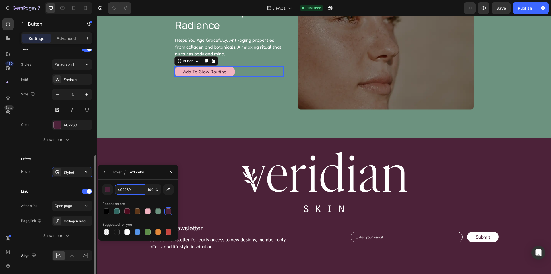
type input "#F1B3C1"
click at [115, 172] on div "Hover" at bounding box center [117, 171] width 10 height 5
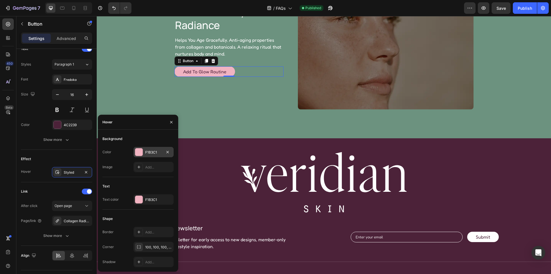
click at [135, 150] on div at bounding box center [138, 151] width 7 height 7
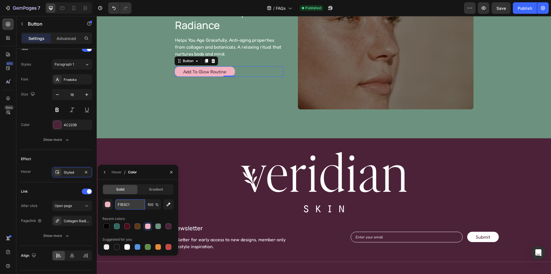
click at [135, 202] on input "F1B3C1" at bounding box center [130, 204] width 30 height 10
paste input "#4C2239"
type input "#4C2239"
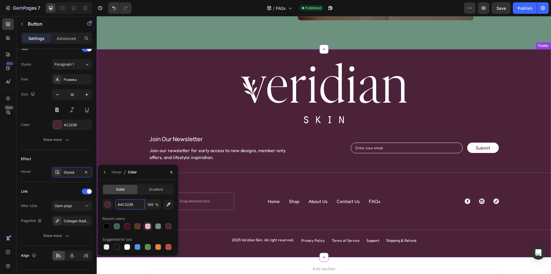
scroll to position [545, 0]
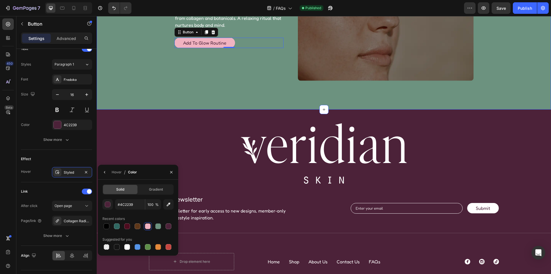
click at [288, 109] on div "Image mask your way to radiance Heading Helps You Age Gracefully. Anti-aging pr…" at bounding box center [324, 11] width 454 height 196
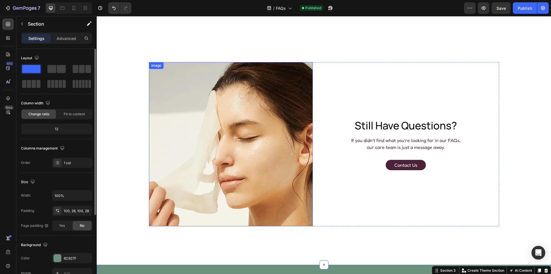
scroll to position [258, 0]
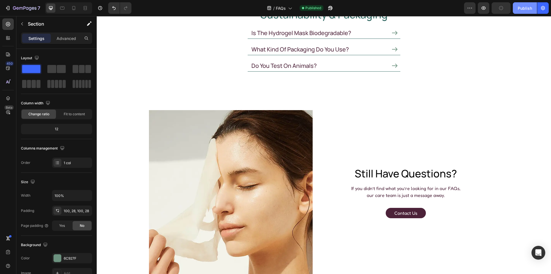
click at [528, 7] on div "Publish" at bounding box center [525, 8] width 14 height 6
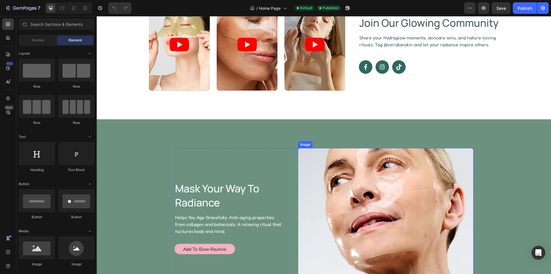
scroll to position [1292, 0]
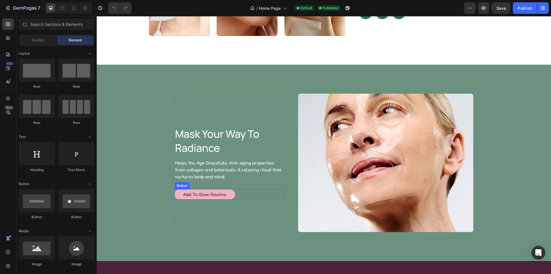
click at [232, 190] on div "Add to Glow Routine Button" at bounding box center [229, 194] width 109 height 10
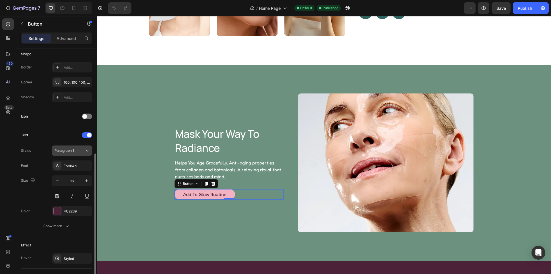
scroll to position [144, 0]
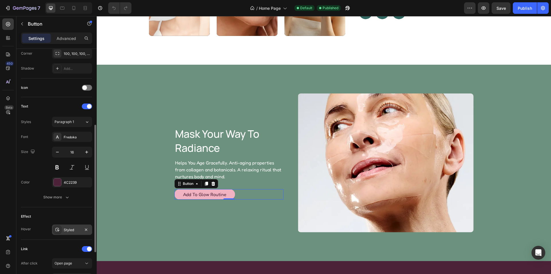
click at [69, 229] on div "Styled" at bounding box center [72, 229] width 17 height 5
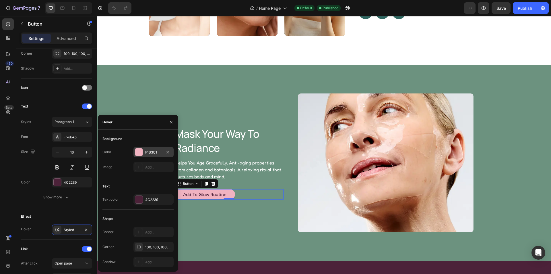
drag, startPoint x: 150, startPoint y: 153, endPoint x: 59, endPoint y: 141, distance: 91.2
click at [150, 153] on div "F1B3C1" at bounding box center [153, 152] width 17 height 5
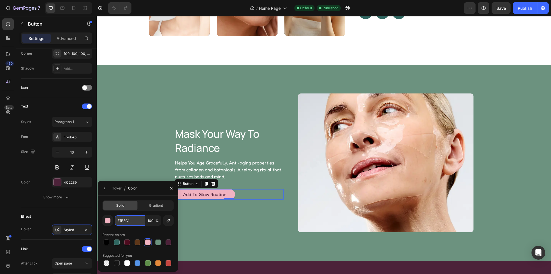
click at [133, 219] on input "F1B3C1" at bounding box center [130, 220] width 30 height 10
paste input "#4C2239"
type input "#4C2239"
click at [117, 189] on div "Hover" at bounding box center [117, 187] width 10 height 5
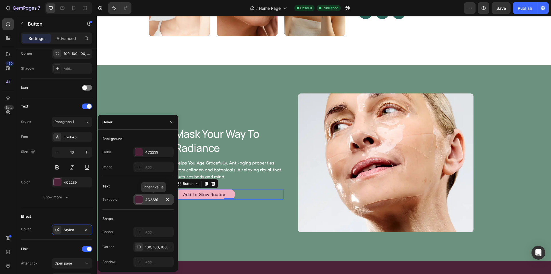
click at [140, 197] on div at bounding box center [138, 198] width 7 height 7
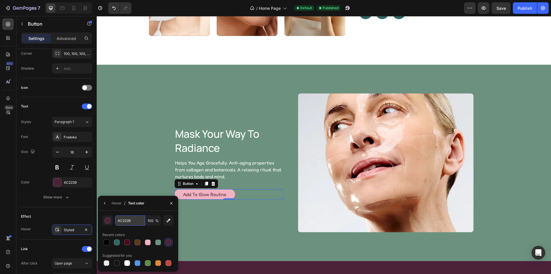
click at [0, 0] on input "4C2239" at bounding box center [0, 0] width 0 height 0
paste input "#F1B3C1"
type input "#F1B3C1"
click at [254, 217] on div "mask your way to radiance Heading Helps You Age Gracefully. Anti-aging properti…" at bounding box center [229, 162] width 109 height 139
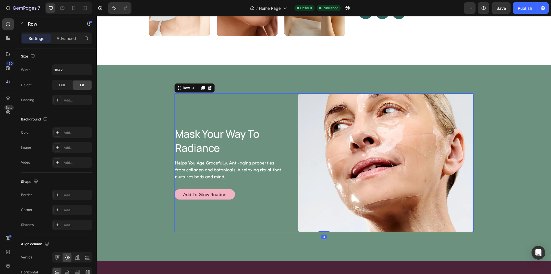
scroll to position [0, 0]
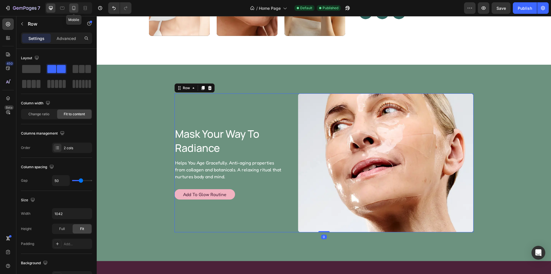
click at [75, 7] on icon at bounding box center [74, 8] width 6 height 6
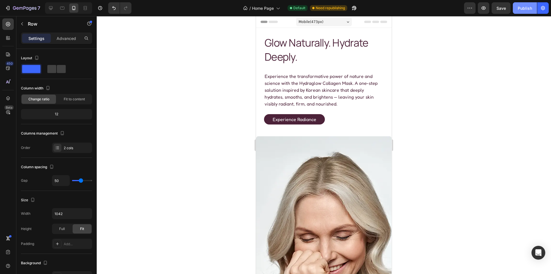
click at [525, 9] on div "Publish" at bounding box center [525, 8] width 14 height 6
click at [49, 7] on icon at bounding box center [51, 8] width 4 height 4
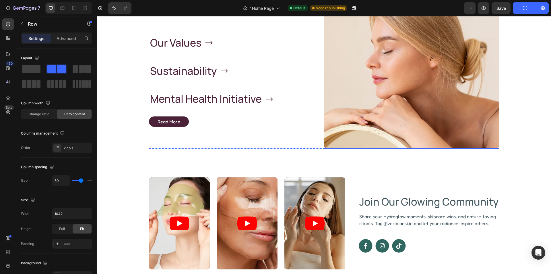
scroll to position [947, 0]
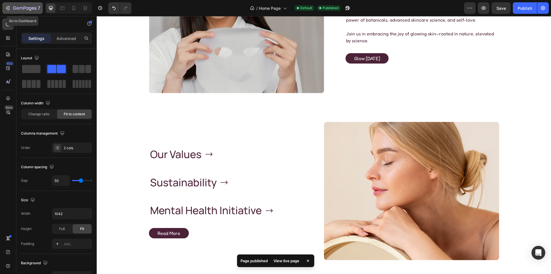
click at [22, 8] on icon "button" at bounding box center [25, 8] width 24 height 5
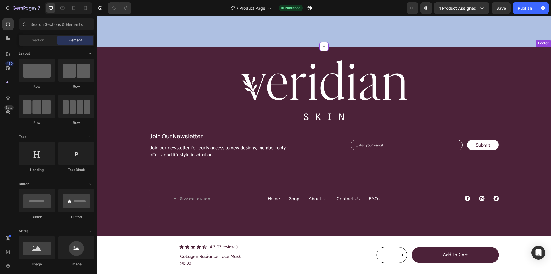
scroll to position [2514, 0]
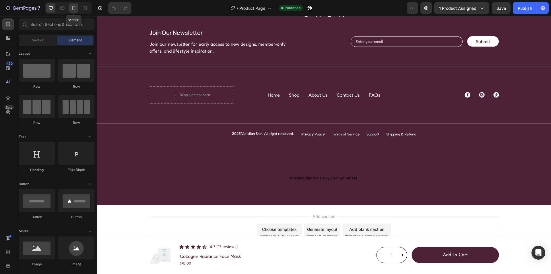
click at [76, 5] on div at bounding box center [73, 7] width 9 height 9
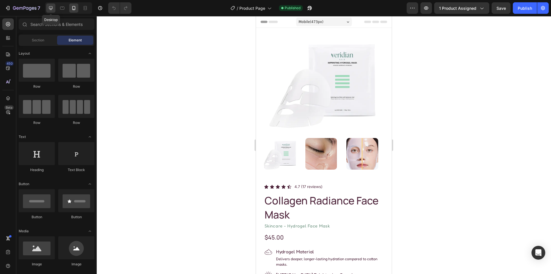
click at [50, 9] on icon at bounding box center [51, 8] width 4 height 4
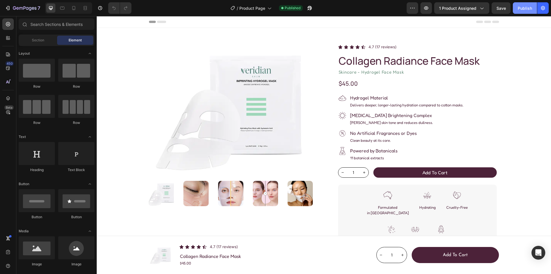
click at [524, 10] on div "Publish" at bounding box center [525, 8] width 14 height 6
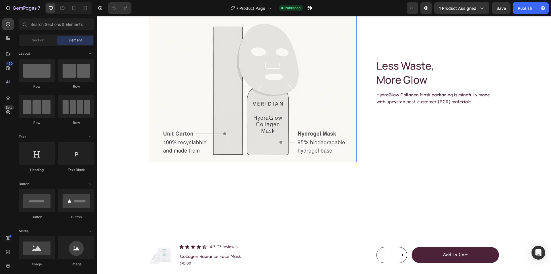
scroll to position [1579, 0]
drag, startPoint x: 329, startPoint y: 122, endPoint x: 280, endPoint y: 132, distance: 49.8
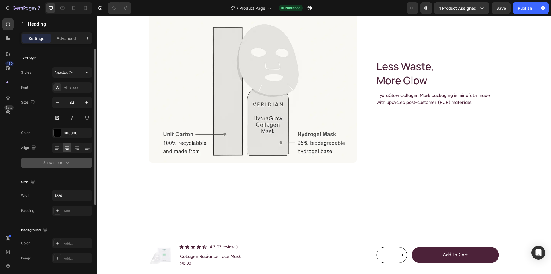
click at [67, 162] on icon "button" at bounding box center [67, 163] width 6 height 6
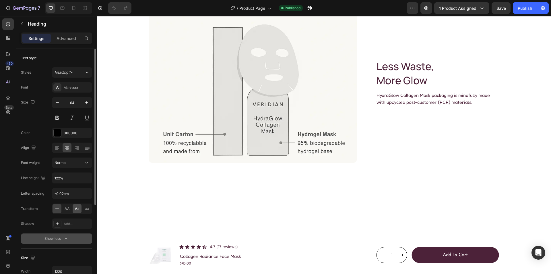
drag, startPoint x: 76, startPoint y: 208, endPoint x: 105, endPoint y: 158, distance: 57.0
click at [76, 208] on span "Aa" at bounding box center [77, 208] width 5 height 5
click at [523, 9] on div "Publish" at bounding box center [525, 8] width 14 height 6
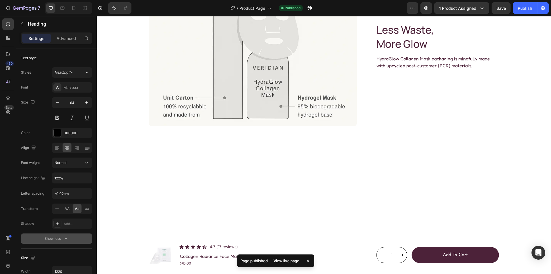
scroll to position [1665, 0]
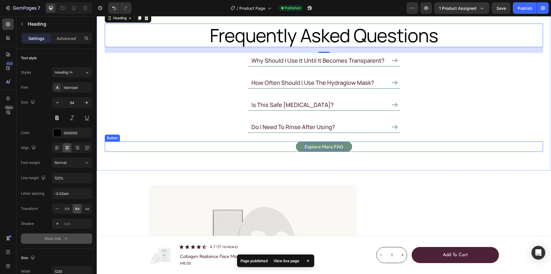
drag, startPoint x: 320, startPoint y: 148, endPoint x: 304, endPoint y: 148, distance: 16.6
click at [320, 148] on p "Explore more FAQ" at bounding box center [324, 146] width 39 height 7
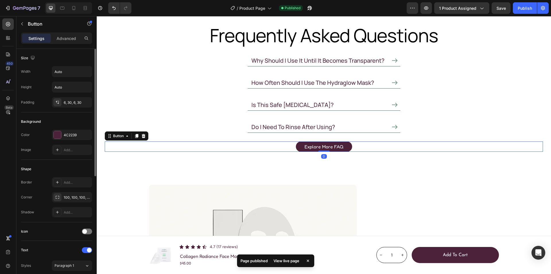
scroll to position [115, 0]
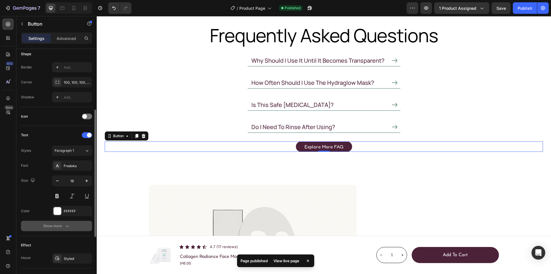
click at [69, 226] on icon "button" at bounding box center [67, 226] width 6 height 6
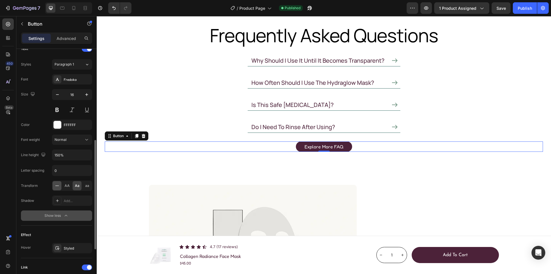
click at [57, 185] on icon at bounding box center [57, 185] width 4 height 0
click at [323, 146] on p "Explore more FAQ" at bounding box center [324, 146] width 39 height 7
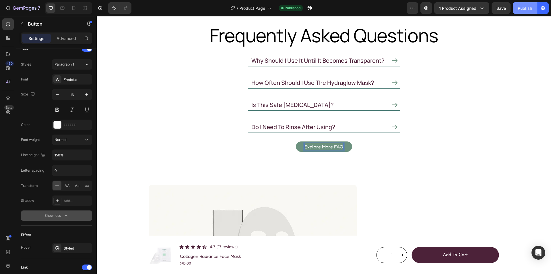
click at [522, 9] on div "Publish" at bounding box center [525, 8] width 14 height 6
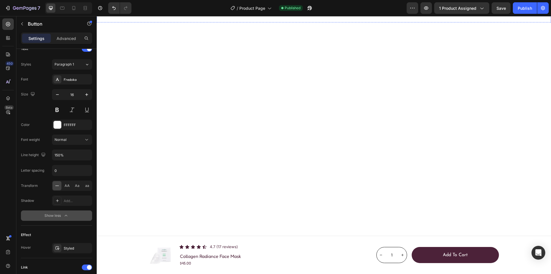
scroll to position [695, 0]
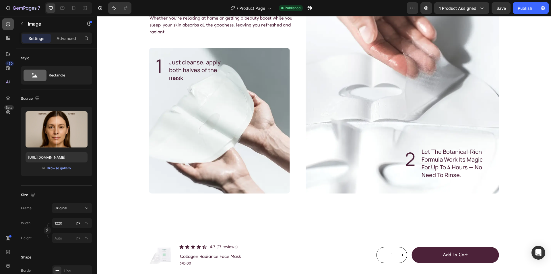
click at [10, 22] on icon at bounding box center [8, 24] width 6 height 6
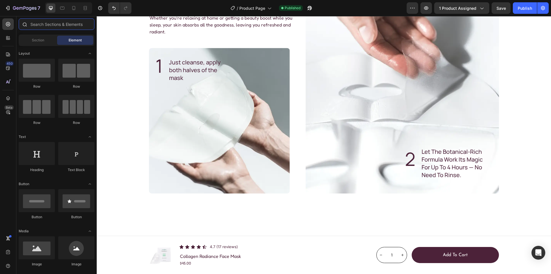
click at [47, 24] on input "text" at bounding box center [57, 23] width 76 height 11
click at [310, 9] on icon "button" at bounding box center [310, 8] width 6 height 6
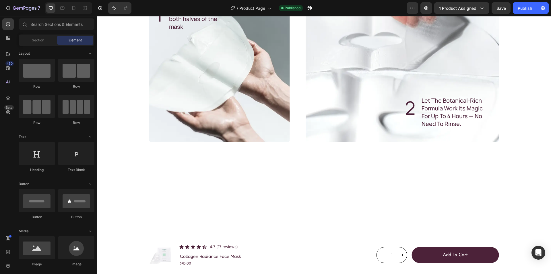
scroll to position [781, 0]
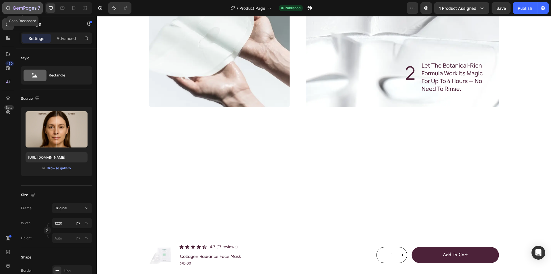
click at [13, 9] on div "7" at bounding box center [22, 8] width 35 height 7
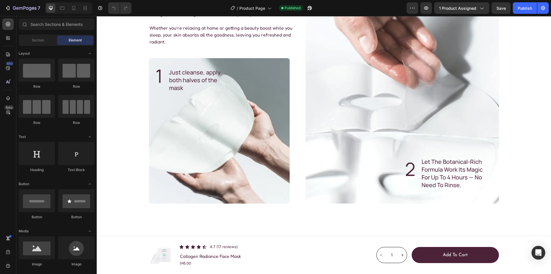
scroll to position [718, 0]
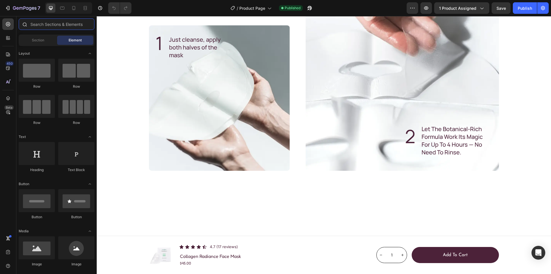
click at [42, 23] on input "text" at bounding box center [57, 23] width 76 height 11
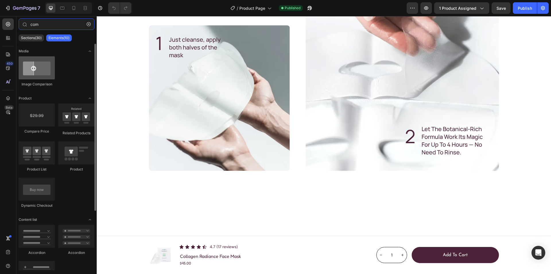
type input "com"
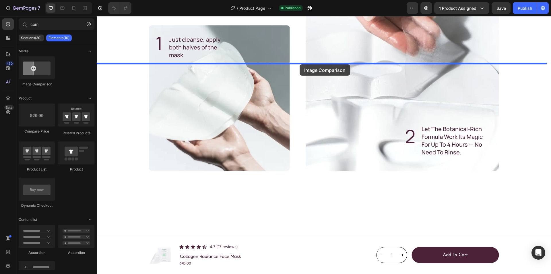
drag, startPoint x: 180, startPoint y: 59, endPoint x: 300, endPoint y: 64, distance: 119.5
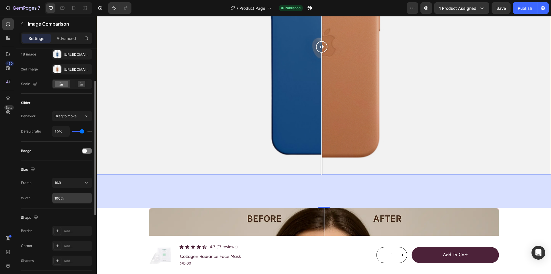
scroll to position [115, 0]
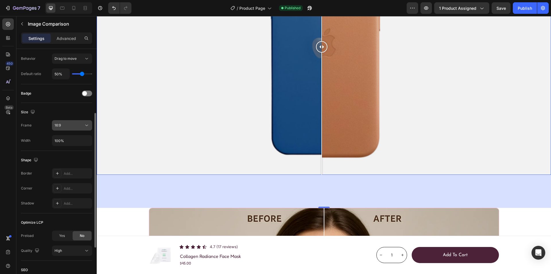
click at [84, 125] on div "16:9" at bounding box center [69, 125] width 29 height 5
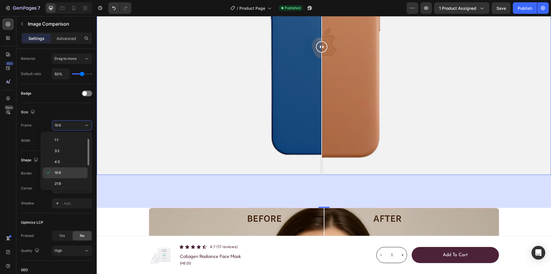
scroll to position [55, 0]
click at [68, 183] on p "Custom" at bounding box center [70, 181] width 30 height 5
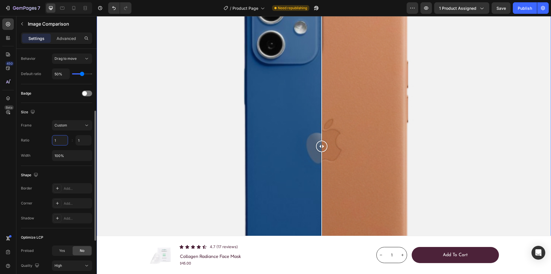
click at [59, 139] on input "1" at bounding box center [60, 140] width 16 height 10
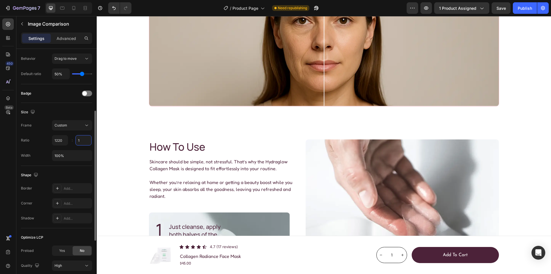
click at [85, 139] on input "1" at bounding box center [83, 140] width 16 height 10
type input "1220"
type input "535"
click at [71, 135] on div ":" at bounding box center [72, 140] width 7 height 10
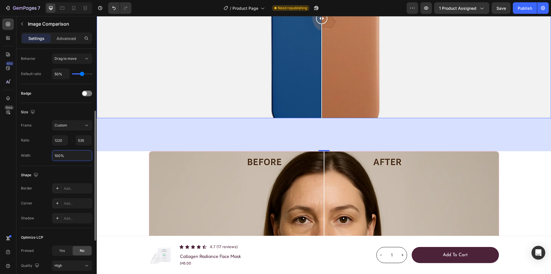
click at [68, 155] on input "100%" at bounding box center [72, 155] width 40 height 10
click at [69, 154] on input "100%" at bounding box center [72, 155] width 40 height 10
drag, startPoint x: 73, startPoint y: 154, endPoint x: 30, endPoint y: 154, distance: 43.1
click at [30, 154] on div "Width 100%" at bounding box center [56, 155] width 71 height 11
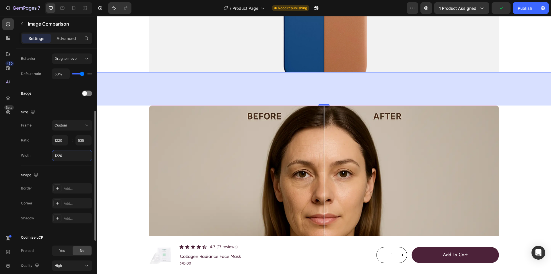
type input "1220"
click at [36, 148] on div "Frame Custom Ratio 1220 535 : Width 1220" at bounding box center [56, 140] width 71 height 41
click at [72, 201] on div "Add..." at bounding box center [77, 203] width 27 height 5
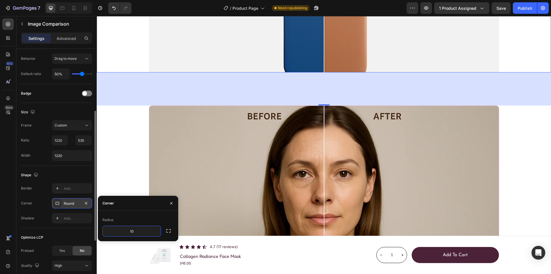
type input "10"
click at [144, 215] on div "Radius" at bounding box center [137, 219] width 71 height 9
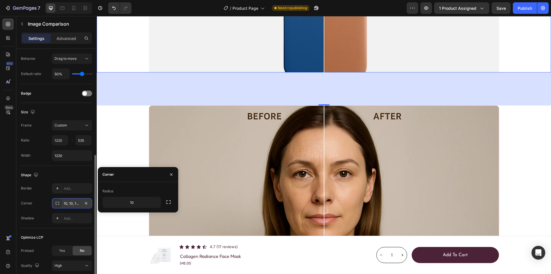
scroll to position [144, 0]
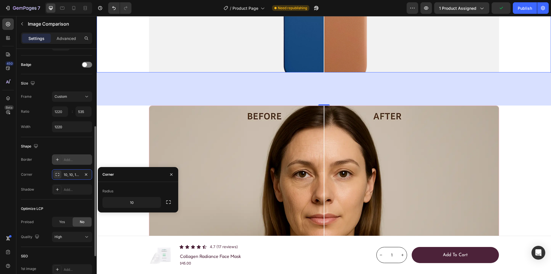
click at [72, 160] on div "Add..." at bounding box center [77, 159] width 27 height 5
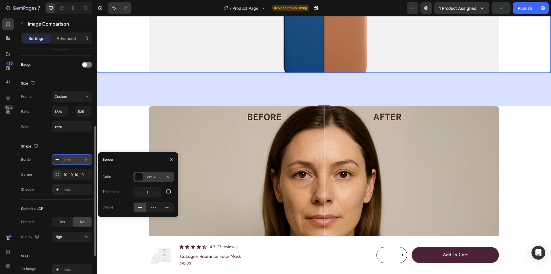
click at [151, 175] on div "121212" at bounding box center [153, 176] width 17 height 5
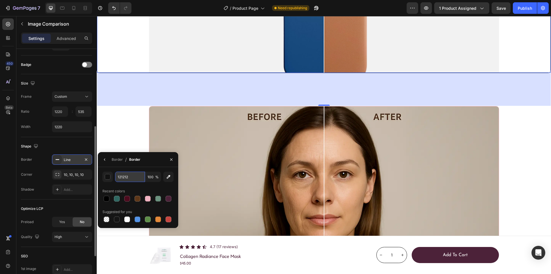
click at [134, 178] on input "121212" at bounding box center [130, 176] width 30 height 10
paste input "#F1B3C1"
click at [143, 168] on div "#F1B3C1 100 % Recent colors Suggested for you" at bounding box center [138, 197] width 80 height 61
type input "F1B3C1"
click at [119, 159] on div "Border" at bounding box center [117, 159] width 11 height 5
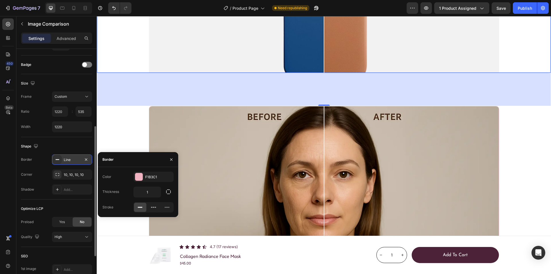
click at [79, 146] on div "Shape" at bounding box center [56, 146] width 71 height 9
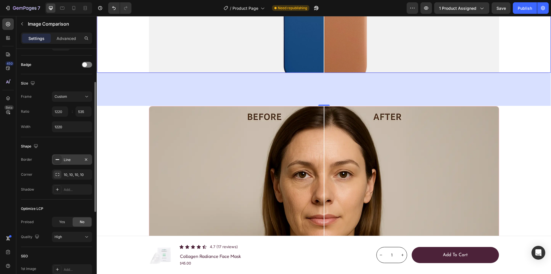
scroll to position [115, 0]
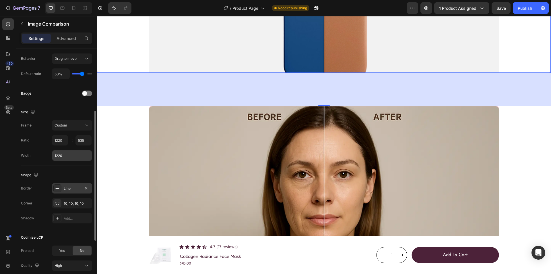
click at [69, 154] on input "1220" at bounding box center [72, 155] width 40 height 10
click at [230, 53] on div "Image Simplifies Multi-Step Routines Heading The Hydraglow Collagen Mask stream…" at bounding box center [324, 33] width 454 height 454
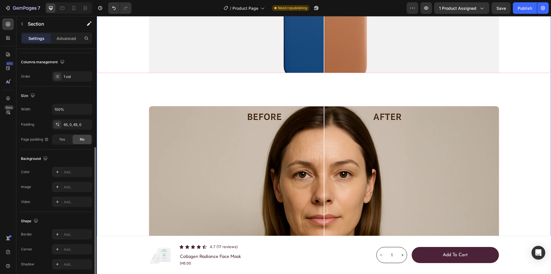
scroll to position [109, 0]
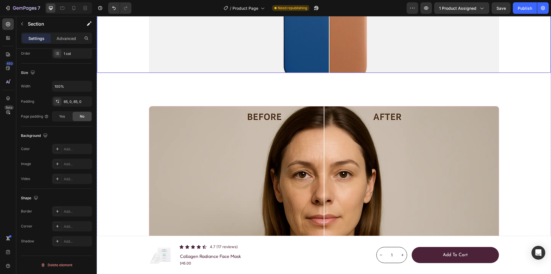
drag, startPoint x: 324, startPoint y: 143, endPoint x: 150, endPoint y: 185, distance: 179.6
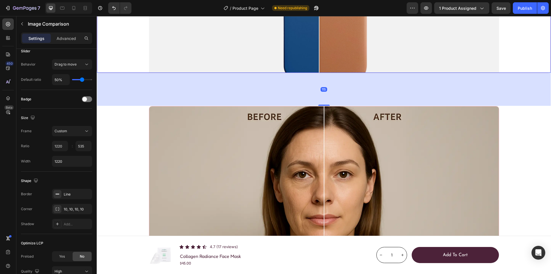
scroll to position [0, 0]
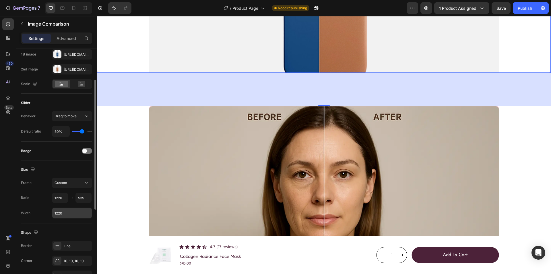
click at [70, 215] on input "1220" at bounding box center [72, 213] width 40 height 10
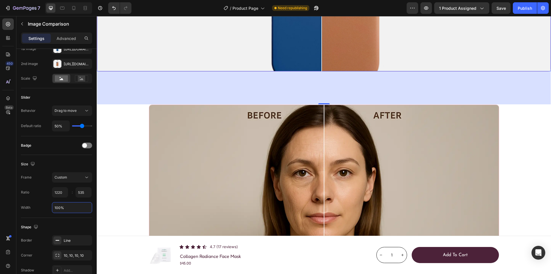
scroll to position [804, 0]
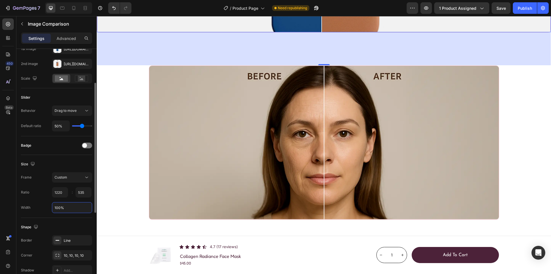
drag, startPoint x: 54, startPoint y: 208, endPoint x: 49, endPoint y: 208, distance: 5.2
click at [49, 208] on div "Width 100%" at bounding box center [56, 207] width 71 height 11
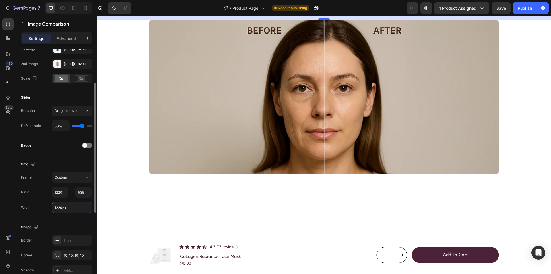
click at [37, 196] on div "Ratio 1220 535 :" at bounding box center [56, 192] width 71 height 10
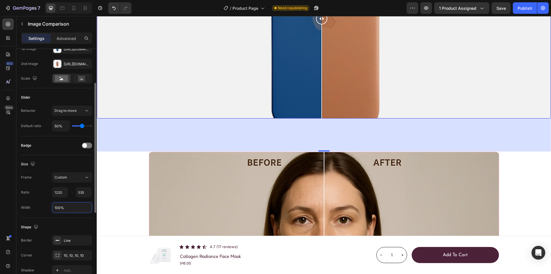
type input "100%"
click at [62, 154] on div "Badge" at bounding box center [56, 145] width 71 height 19
click at [24, 25] on icon "button" at bounding box center [22, 24] width 5 height 5
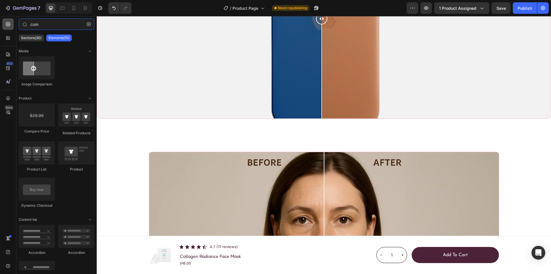
drag, startPoint x: 43, startPoint y: 23, endPoint x: 5, endPoint y: 23, distance: 37.9
click at [5, 23] on div "450 Beta com Sections(30) Elements(10) Media Image Comparison Product Compare P…" at bounding box center [48, 144] width 97 height 257
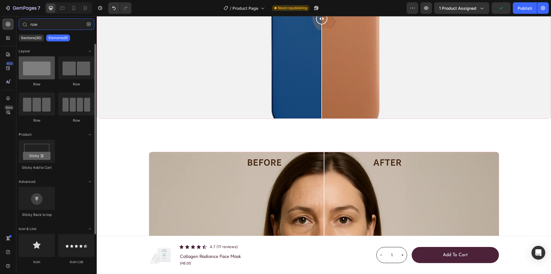
type input "row"
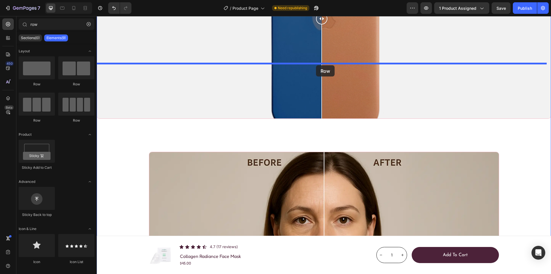
drag, startPoint x: 143, startPoint y: 84, endPoint x: 316, endPoint y: 65, distance: 173.8
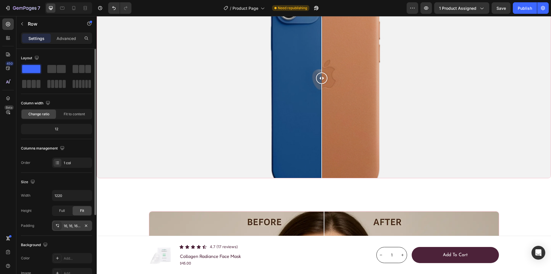
click at [70, 226] on div "16, 16, 16, 16" at bounding box center [72, 225] width 17 height 5
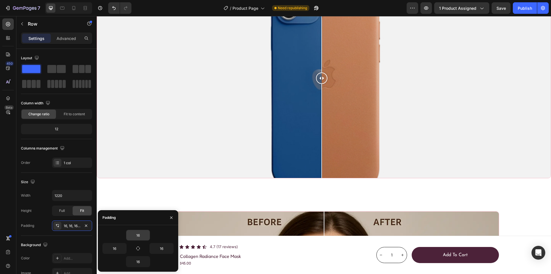
drag, startPoint x: 139, startPoint y: 248, endPoint x: 139, endPoint y: 237, distance: 10.9
click at [139, 246] on icon "button" at bounding box center [138, 248] width 5 height 5
click at [139, 235] on input "16" at bounding box center [138, 235] width 24 height 10
type input "0"
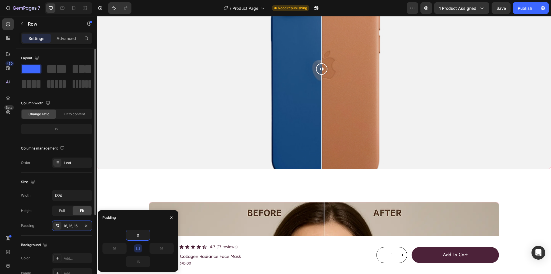
click at [76, 178] on div "Size" at bounding box center [56, 181] width 71 height 9
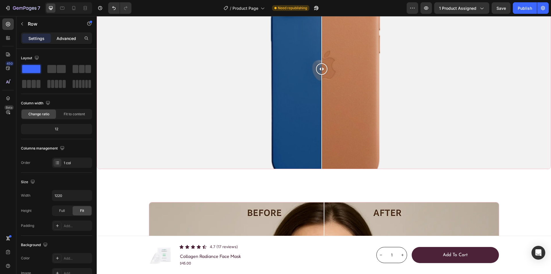
click at [63, 36] on p "Advanced" at bounding box center [67, 38] width 20 height 6
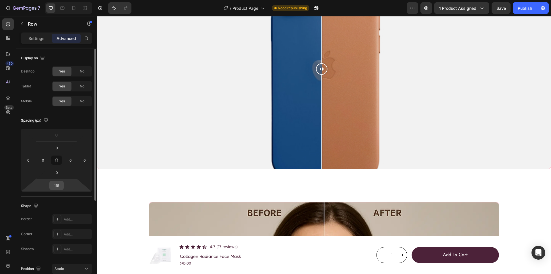
click at [61, 185] on input "115" at bounding box center [56, 185] width 11 height 9
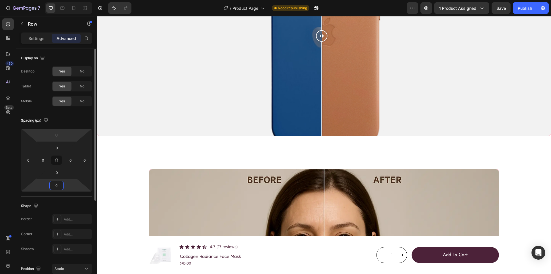
type input "0"
click at [67, 196] on div "Display on Desktop Yes No Tablet Yes No Mobile Yes No" at bounding box center [56, 227] width 71 height 62
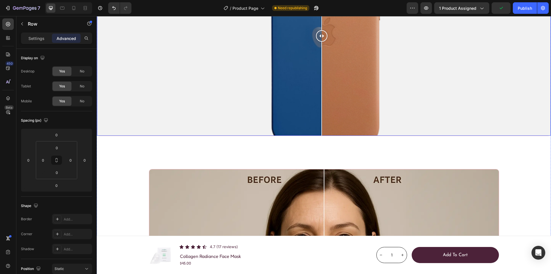
drag, startPoint x: 197, startPoint y: 93, endPoint x: 162, endPoint y: 86, distance: 36.0
click at [197, 93] on div at bounding box center [324, 35] width 454 height 199
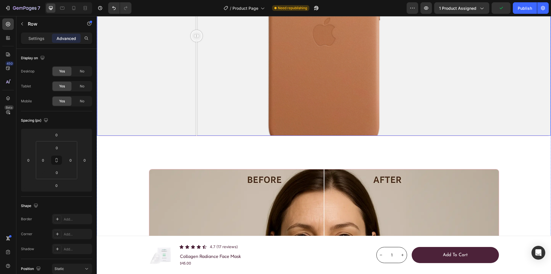
click at [112, 88] on div at bounding box center [324, 35] width 454 height 199
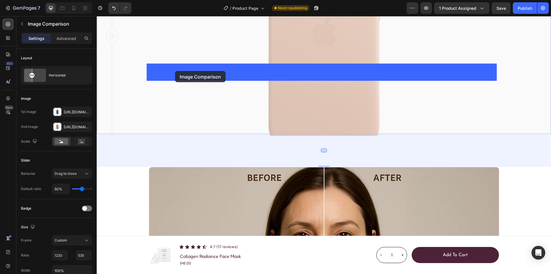
drag, startPoint x: 109, startPoint y: 76, endPoint x: 175, endPoint y: 71, distance: 66.5
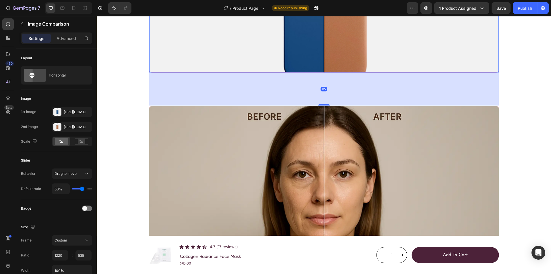
click at [111, 89] on div "Image Simplifies Multi-Step Routines Heading The Hydraglow Collagen Mask stream…" at bounding box center [324, 33] width 454 height 454
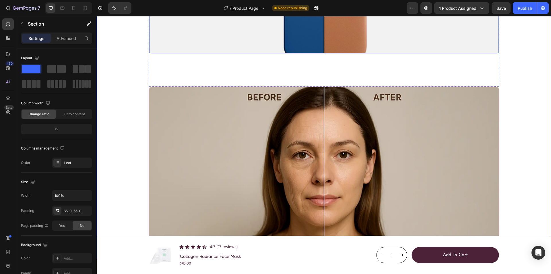
scroll to position [775, 0]
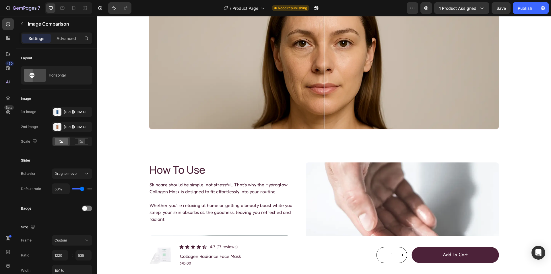
scroll to position [947, 0]
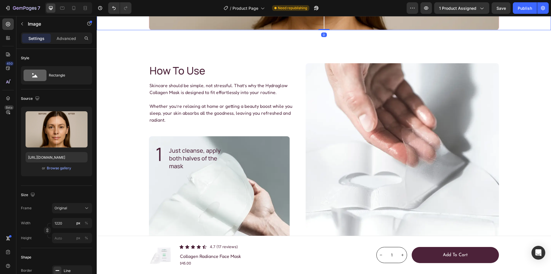
scroll to position [775, 0]
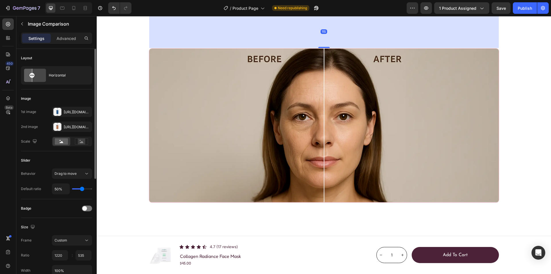
click at [69, 35] on div "Advanced" at bounding box center [66, 38] width 29 height 9
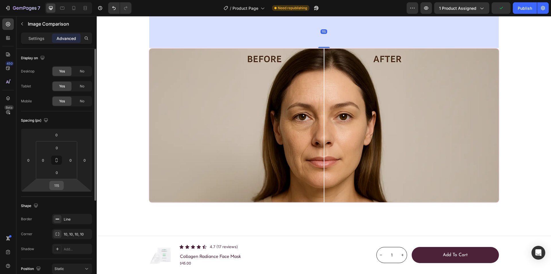
click at [61, 188] on input "115" at bounding box center [56, 185] width 11 height 9
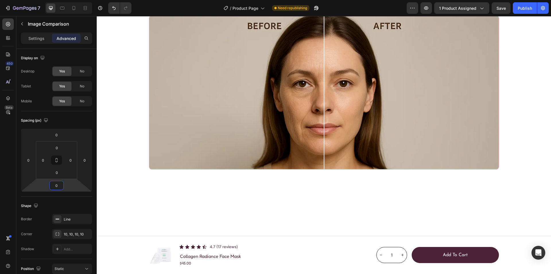
drag, startPoint x: 187, startPoint y: 81, endPoint x: 324, endPoint y: 79, distance: 137.2
type input "0"
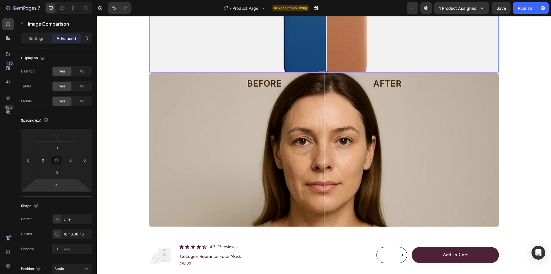
click at [117, 61] on div "Image Simplifies Multi-Step Routines Heading The Hydraglow Collagen Mask stream…" at bounding box center [324, 16] width 454 height 421
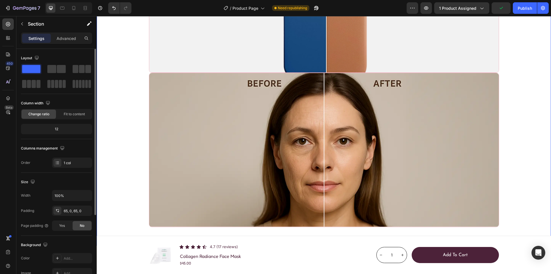
scroll to position [57, 0]
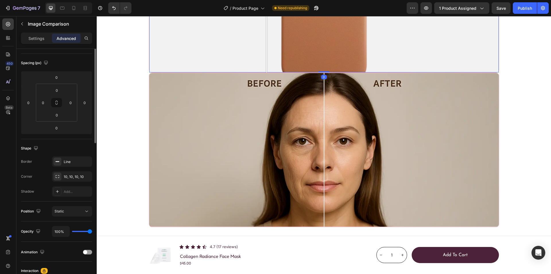
scroll to position [0, 0]
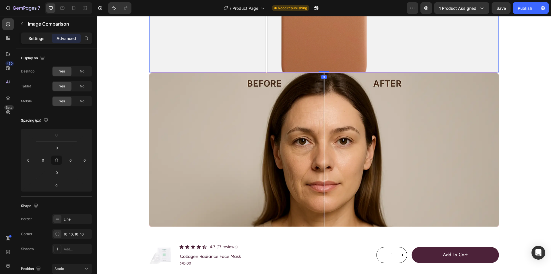
click at [34, 36] on p "Settings" at bounding box center [36, 38] width 16 height 6
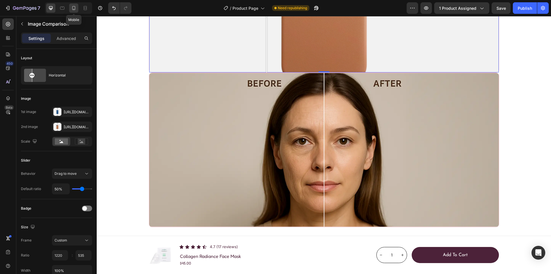
click at [73, 7] on icon at bounding box center [74, 8] width 6 height 6
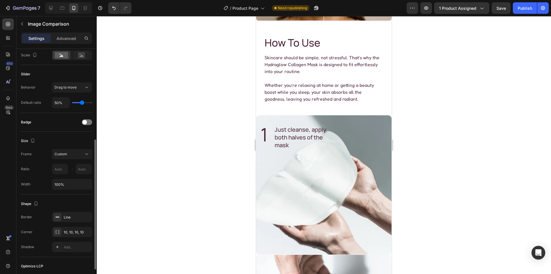
scroll to position [115, 0]
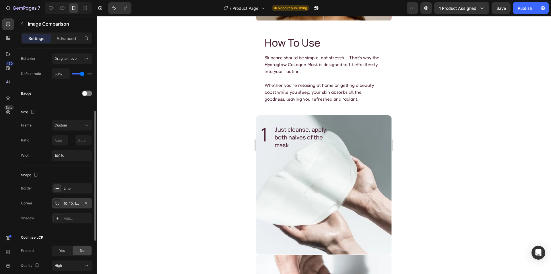
click at [71, 204] on div "10, 10, 10, 10" at bounding box center [72, 203] width 17 height 5
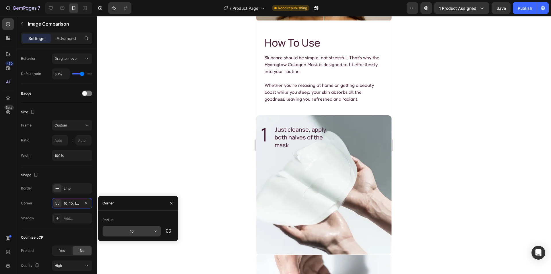
click at [138, 231] on input "10" at bounding box center [132, 231] width 58 height 10
type input "0"
click at [79, 169] on div "Shape Border Line Corner 10, 10, 10, 10 Shadow Add..." at bounding box center [56, 197] width 71 height 62
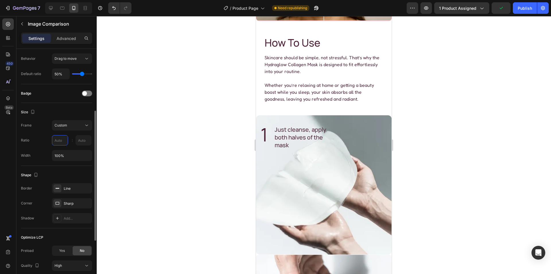
click at [61, 138] on input "text" at bounding box center [60, 140] width 16 height 10
type input "375"
click at [70, 104] on div "Size Frame Custom Ratio 375 535 : Width 100%" at bounding box center [56, 134] width 71 height 63
click at [77, 110] on div "Size" at bounding box center [56, 111] width 71 height 9
type input "283"
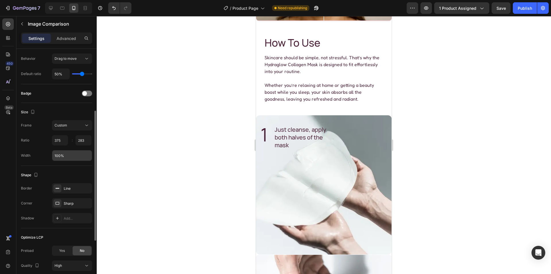
click at [71, 155] on input "100%" at bounding box center [72, 155] width 40 height 10
click at [68, 103] on div "Size Frame Custom Ratio 375 283 : Width 100%" at bounding box center [56, 134] width 71 height 63
click at [172, 53] on div at bounding box center [324, 144] width 454 height 257
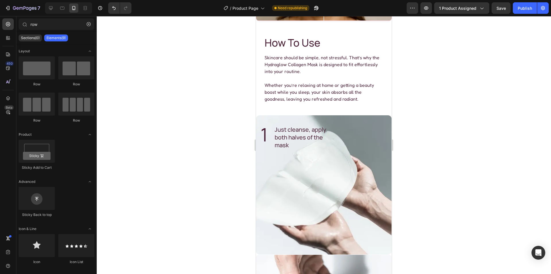
drag, startPoint x: 293, startPoint y: 66, endPoint x: 320, endPoint y: 67, distance: 27.3
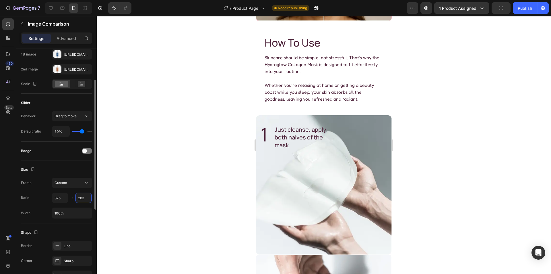
click at [84, 197] on input "283" at bounding box center [83, 197] width 16 height 10
type input "311"
click at [65, 159] on div "Badge" at bounding box center [56, 151] width 71 height 19
click at [70, 184] on div "Custom" at bounding box center [69, 182] width 29 height 5
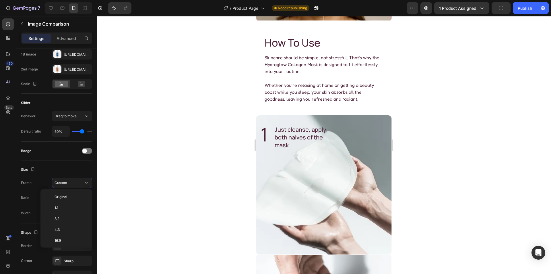
scroll to position [55, 0]
click at [73, 212] on div "2:3" at bounding box center [65, 217] width 45 height 11
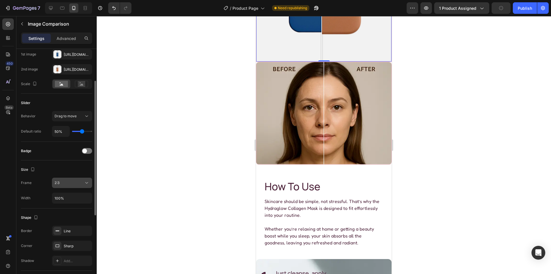
click at [65, 183] on div "2:3" at bounding box center [69, 182] width 29 height 5
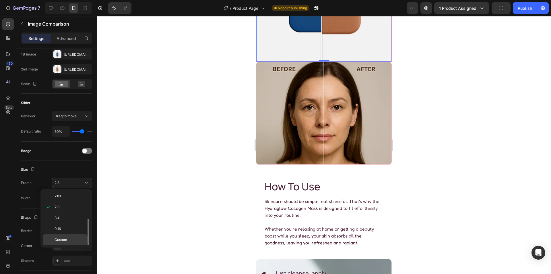
click at [61, 237] on span "Custom" at bounding box center [61, 239] width 13 height 5
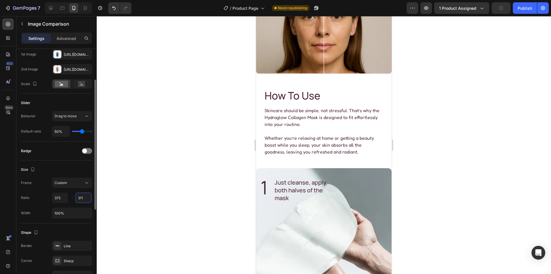
click at [84, 197] on input "311" at bounding box center [83, 197] width 16 height 10
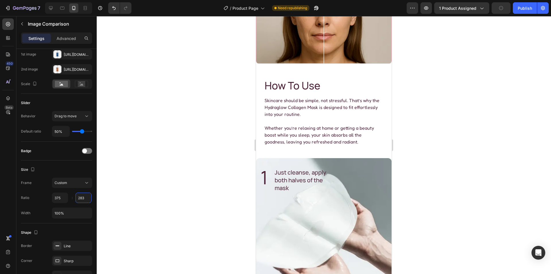
drag, startPoint x: 327, startPoint y: 81, endPoint x: 321, endPoint y: 79, distance: 6.0
type input "283"
click at [51, 7] on icon at bounding box center [51, 8] width 6 height 6
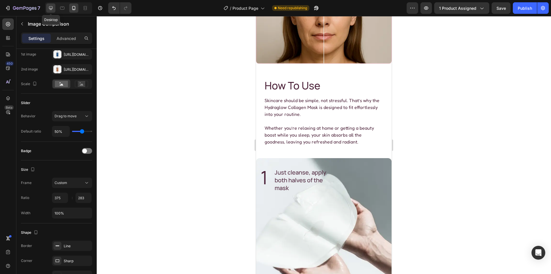
type input "1220"
type input "535"
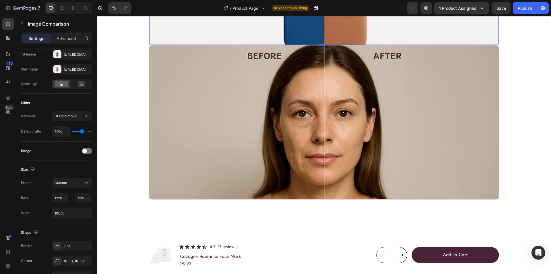
scroll to position [745, 0]
click at [64, 156] on div "Badge" at bounding box center [56, 151] width 71 height 19
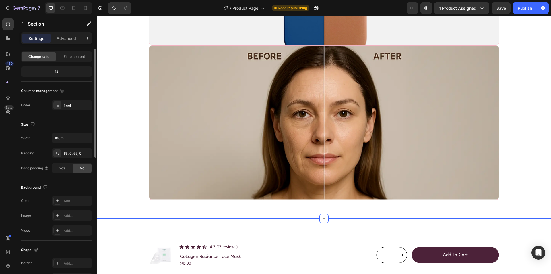
scroll to position [0, 0]
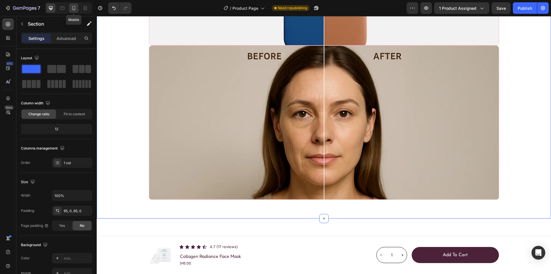
click at [72, 7] on icon at bounding box center [74, 8] width 6 height 6
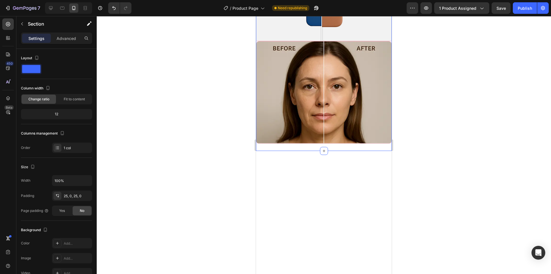
scroll to position [825, 0]
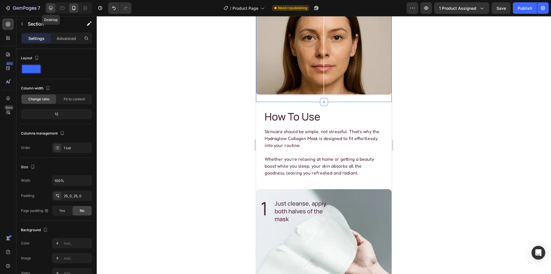
drag, startPoint x: 53, startPoint y: 6, endPoint x: 281, endPoint y: 92, distance: 243.7
click at [53, 6] on icon at bounding box center [51, 8] width 6 height 6
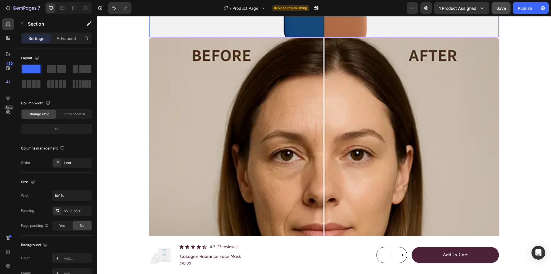
scroll to position [754, 0]
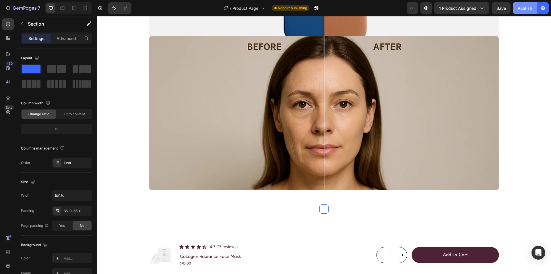
click at [526, 9] on div "Publish" at bounding box center [525, 8] width 14 height 6
